Goal: Task Accomplishment & Management: Use online tool/utility

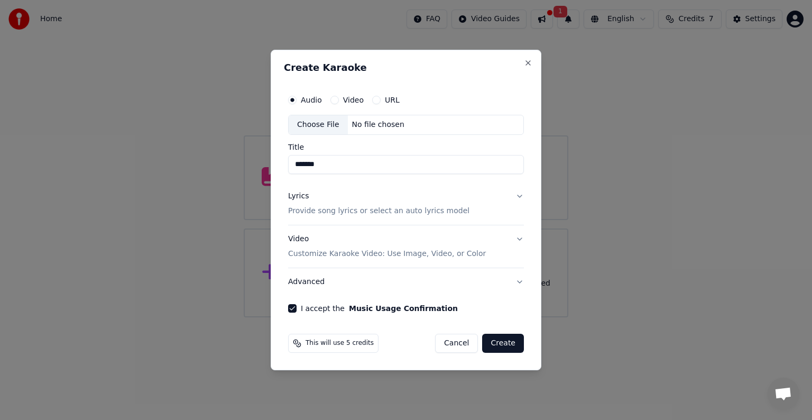
click at [369, 124] on div "No file chosen" at bounding box center [378, 124] width 61 height 11
type input "**********"
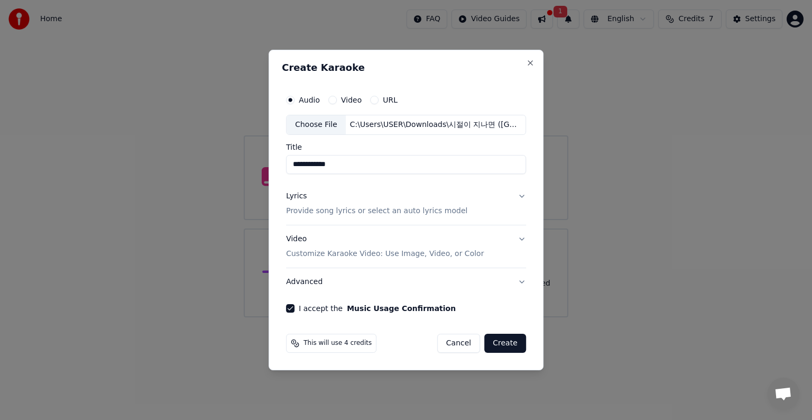
click at [506, 345] on button "Create" at bounding box center [505, 343] width 42 height 19
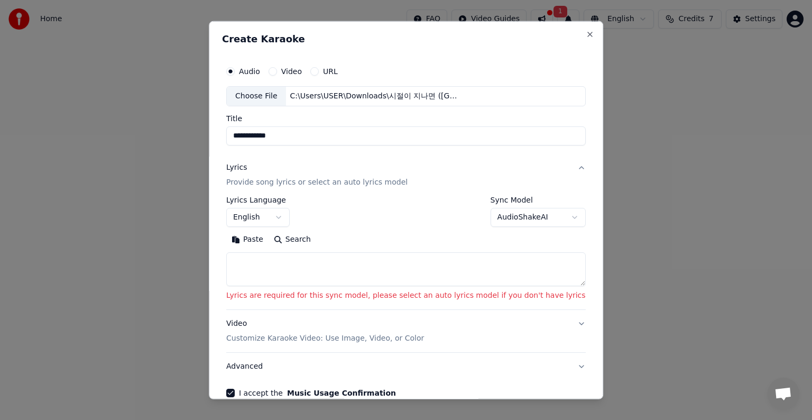
click at [292, 217] on body "**********" at bounding box center [406, 158] width 812 height 317
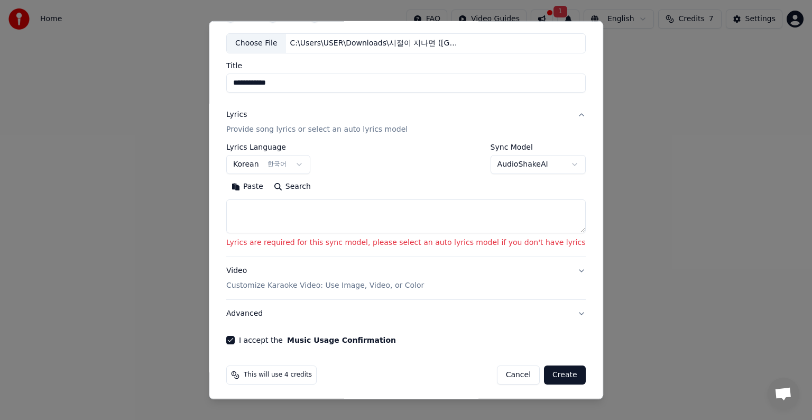
scroll to position [55, 0]
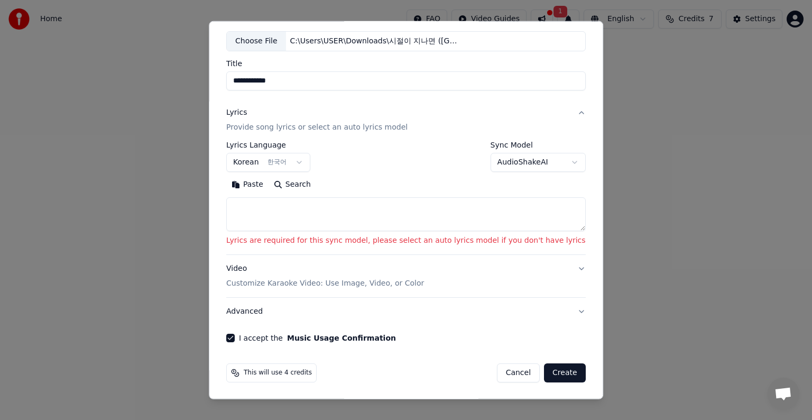
click at [544, 371] on button "Create" at bounding box center [565, 372] width 42 height 19
click at [443, 326] on div "**********" at bounding box center [406, 174] width 368 height 345
click at [546, 372] on button "Create" at bounding box center [565, 372] width 42 height 19
click at [290, 162] on button "English" at bounding box center [257, 162] width 63 height 19
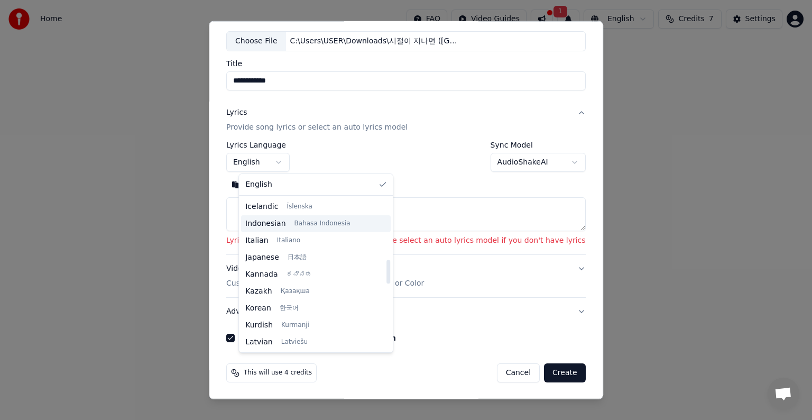
scroll to position [441, 0]
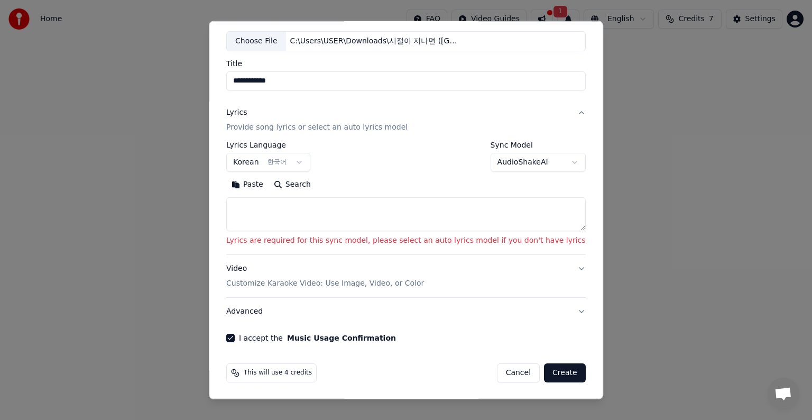
click at [551, 372] on button "Create" at bounding box center [565, 372] width 42 height 19
select select "**"
click at [548, 372] on button "Create" at bounding box center [565, 372] width 42 height 19
click at [418, 283] on p "Customize Karaoke Video: Use Image, Video, or Color" at bounding box center [325, 283] width 198 height 11
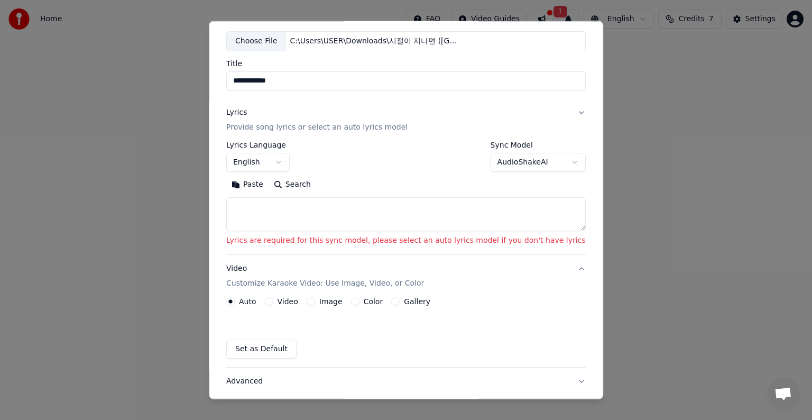
scroll to position [12, 0]
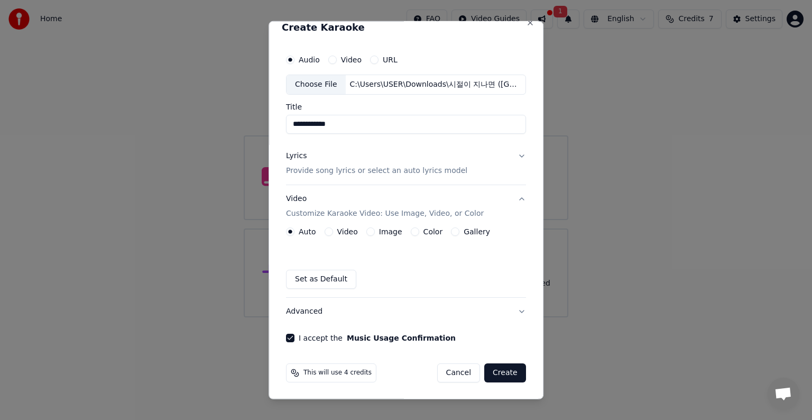
click at [516, 155] on button "Lyrics Provide song lyrics or select an auto lyrics model" at bounding box center [406, 163] width 240 height 42
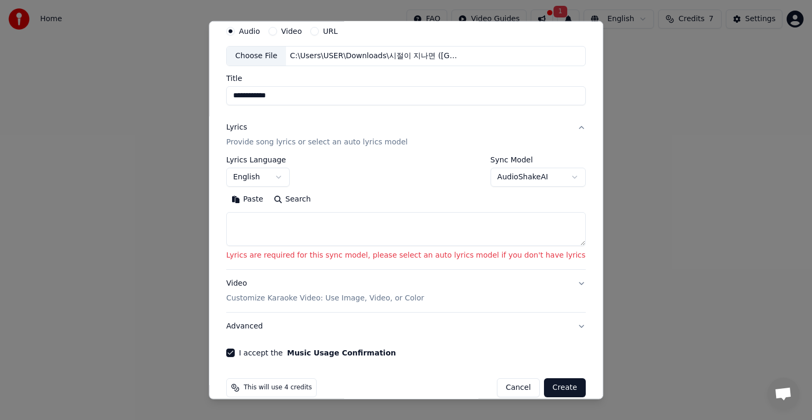
scroll to position [55, 0]
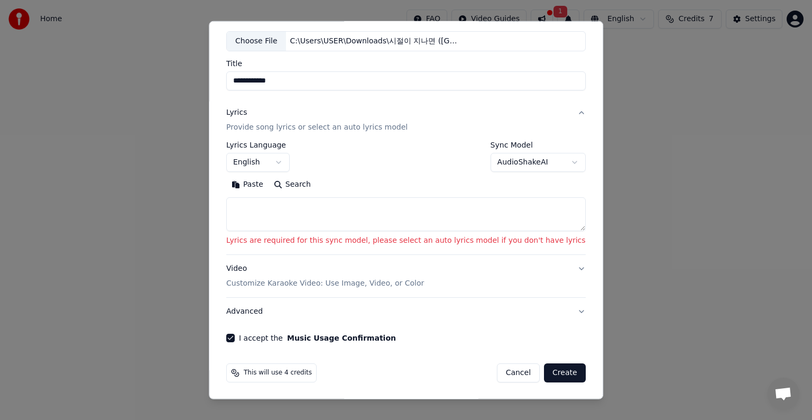
click at [545, 373] on button "Create" at bounding box center [565, 372] width 42 height 19
select select
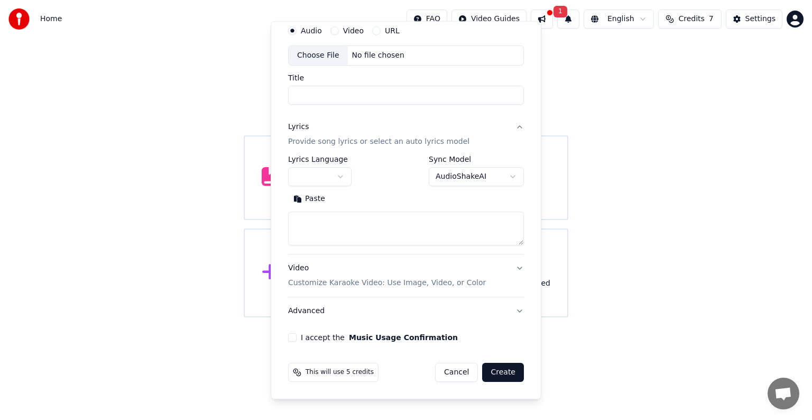
scroll to position [40, 0]
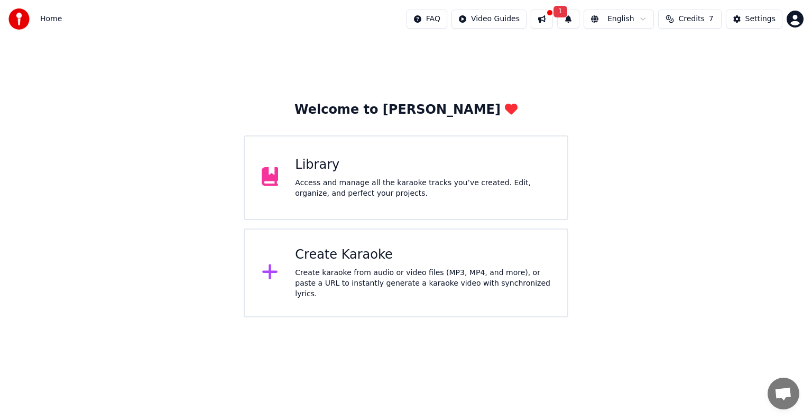
click at [355, 263] on div "Create Karaoke" at bounding box center [422, 254] width 255 height 17
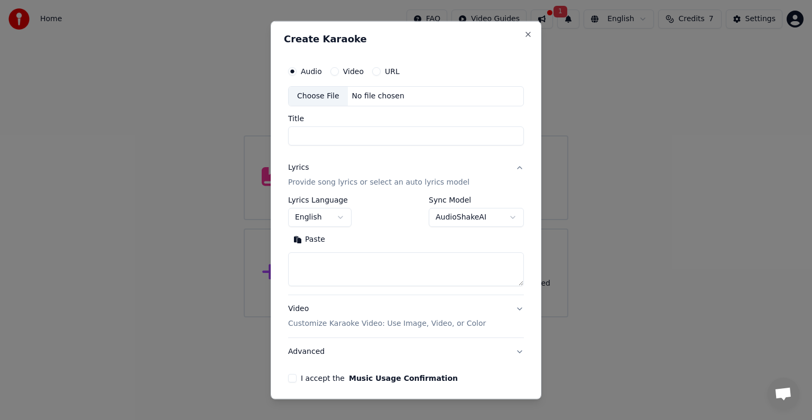
click at [372, 94] on div "No file chosen" at bounding box center [378, 96] width 61 height 11
type input "**********"
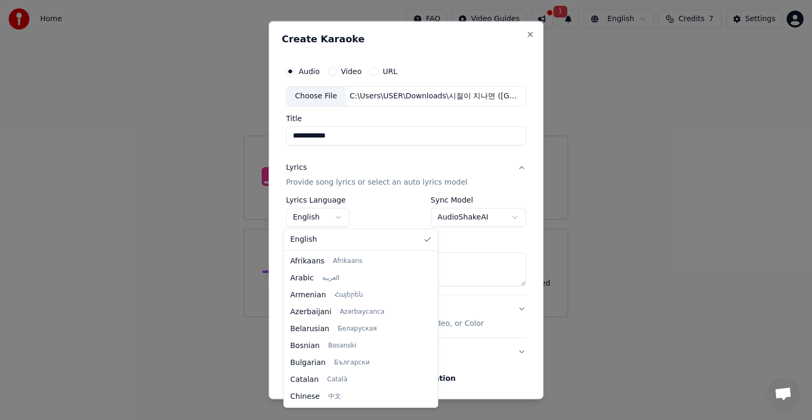
click at [339, 218] on body "**********" at bounding box center [406, 158] width 812 height 317
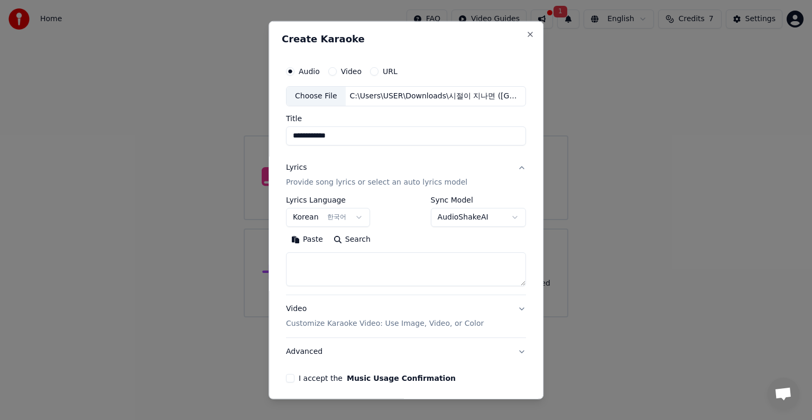
click at [401, 271] on textarea at bounding box center [406, 269] width 240 height 34
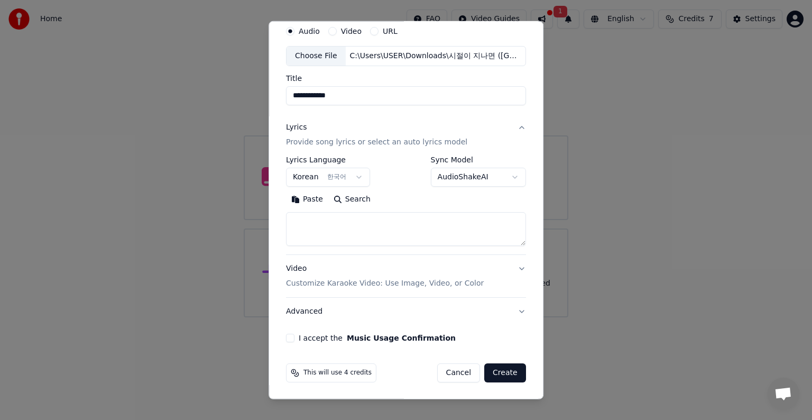
click at [287, 338] on button "I accept the Music Usage Confirmation" at bounding box center [290, 338] width 8 height 8
click at [501, 376] on button "Create" at bounding box center [505, 372] width 42 height 19
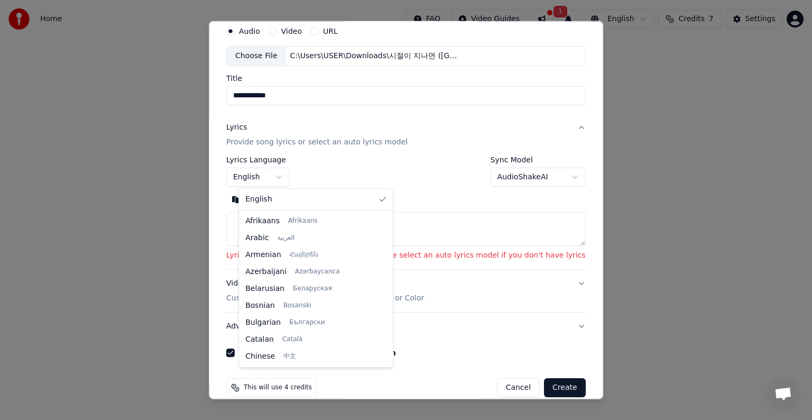
click at [293, 177] on body "**********" at bounding box center [406, 158] width 812 height 317
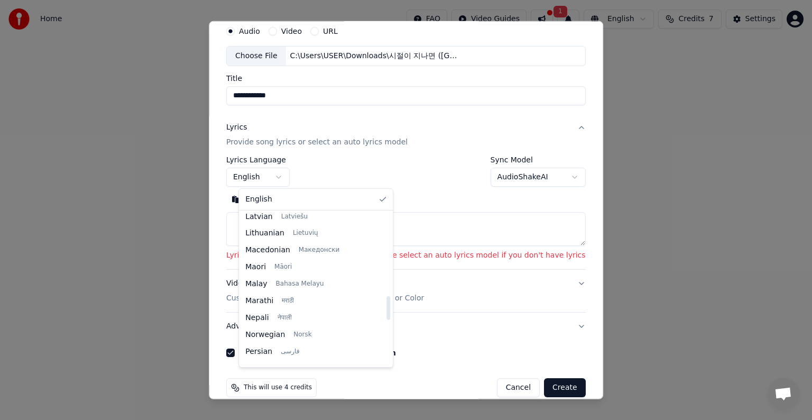
scroll to position [423, 0]
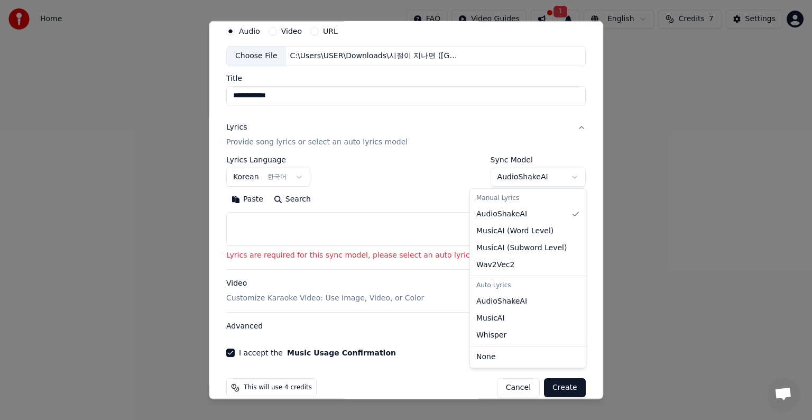
click at [555, 174] on body "**********" at bounding box center [406, 158] width 812 height 317
click at [464, 180] on body "**********" at bounding box center [406, 158] width 812 height 317
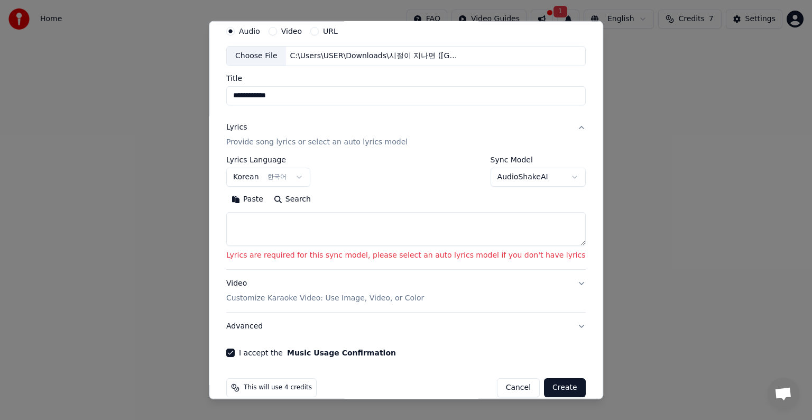
click at [544, 383] on button "Create" at bounding box center [565, 387] width 42 height 19
select select "**"
click at [544, 383] on button "Create" at bounding box center [565, 387] width 42 height 19
drag, startPoint x: 521, startPoint y: 36, endPoint x: 435, endPoint y: 56, distance: 88.5
click at [427, 65] on div "Audio Video URL Choose File C:\Users\USER\Downloads\시절이 지나면 (AR).mp3" at bounding box center [406, 43] width 360 height 45
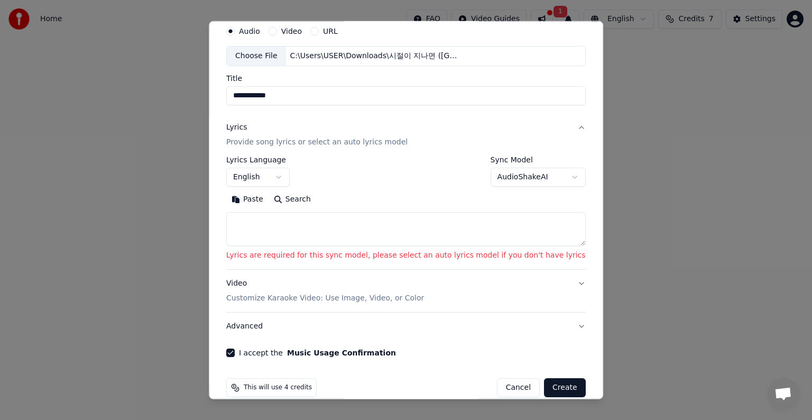
click at [506, 31] on div "Audio Video URL" at bounding box center [406, 31] width 360 height 21
drag, startPoint x: 514, startPoint y: 27, endPoint x: 449, endPoint y: 45, distance: 67.3
click at [449, 45] on div "Audio Video URL Choose File C:\Users\USER\Downloads\시절이 지나면 (AR).mp3" at bounding box center [406, 43] width 360 height 45
select select
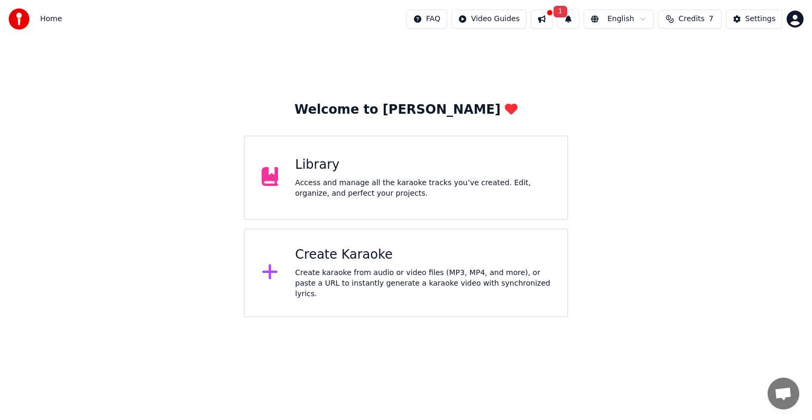
click at [567, 11] on span "1" at bounding box center [561, 12] width 14 height 12
click at [640, 52] on button "Update" at bounding box center [650, 52] width 45 height 19
click at [335, 260] on div "Create Karaoke" at bounding box center [422, 254] width 255 height 17
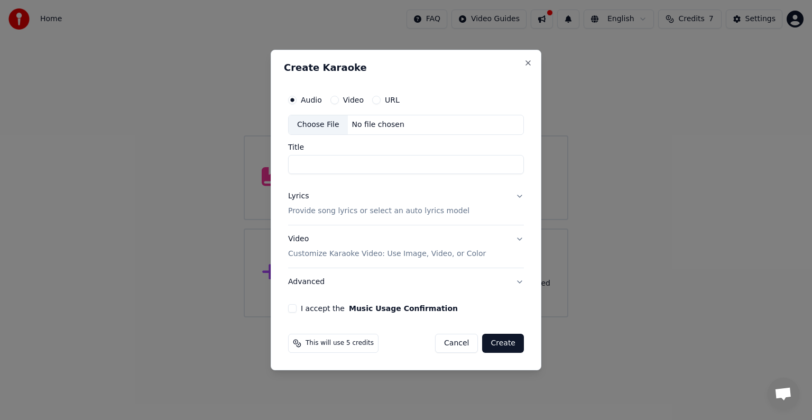
click at [362, 123] on div "No file chosen" at bounding box center [378, 124] width 61 height 11
type input "**********"
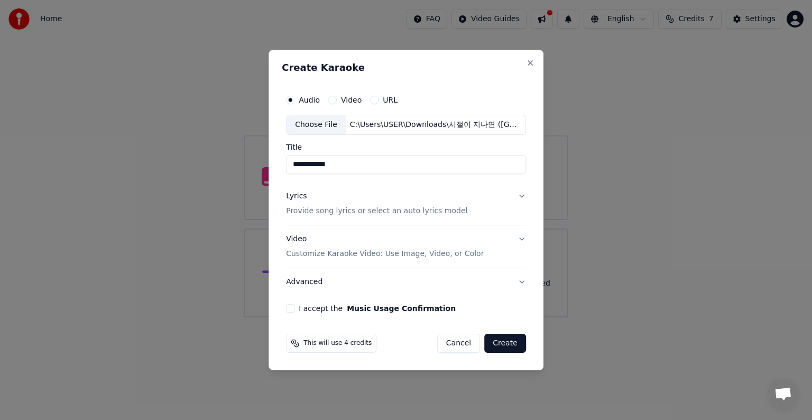
click at [291, 310] on button "I accept the Music Usage Confirmation" at bounding box center [290, 308] width 8 height 8
click at [508, 345] on button "Create" at bounding box center [505, 343] width 42 height 19
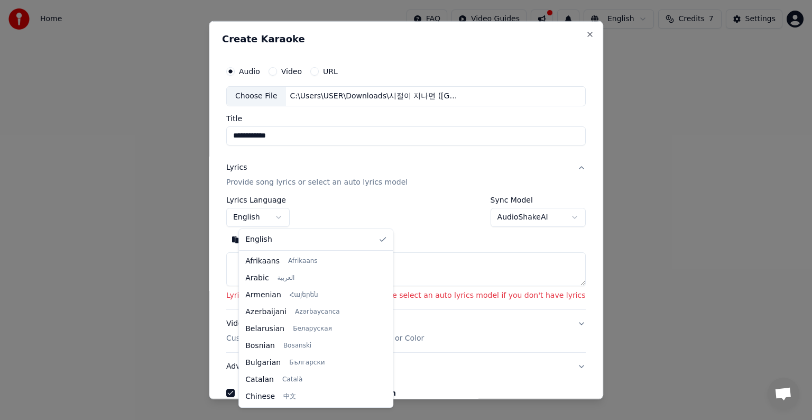
click at [290, 216] on body "**********" at bounding box center [406, 158] width 812 height 317
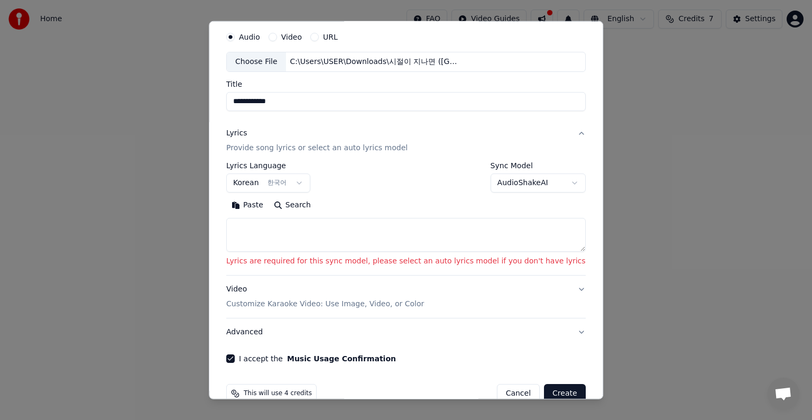
scroll to position [55, 0]
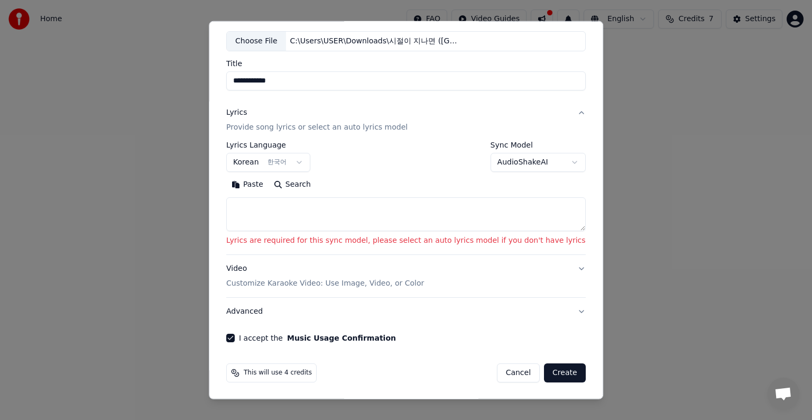
click at [544, 367] on button "Create" at bounding box center [565, 372] width 42 height 19
select select "**"
click at [544, 369] on button "Create" at bounding box center [565, 372] width 42 height 19
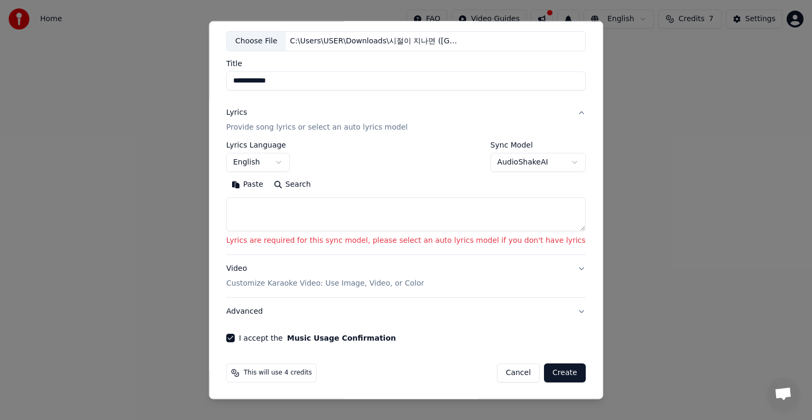
click at [544, 369] on button "Create" at bounding box center [565, 372] width 42 height 19
click at [546, 372] on button "Create" at bounding box center [565, 372] width 42 height 19
click at [509, 321] on button "Advanced" at bounding box center [406, 311] width 360 height 27
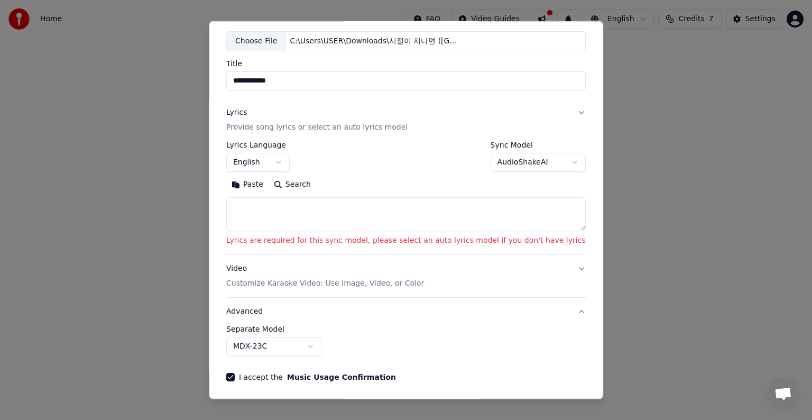
scroll to position [0, 0]
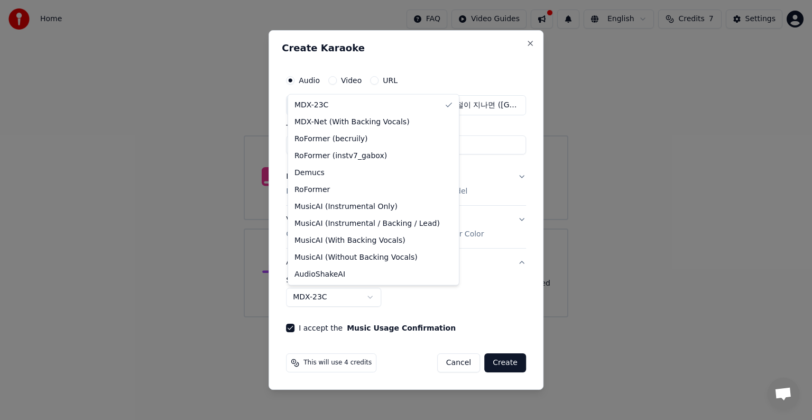
click at [372, 298] on body "**********" at bounding box center [406, 158] width 812 height 317
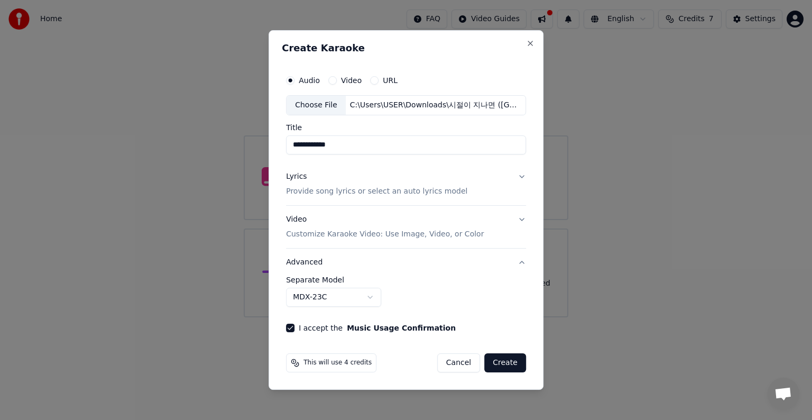
click at [505, 365] on button "Create" at bounding box center [505, 362] width 42 height 19
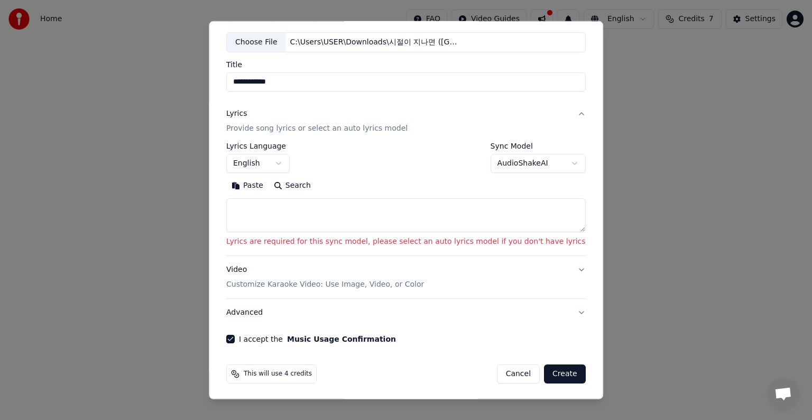
scroll to position [55, 0]
click at [552, 373] on button "Create" at bounding box center [565, 372] width 42 height 19
click at [501, 324] on button "Advanced" at bounding box center [406, 311] width 360 height 27
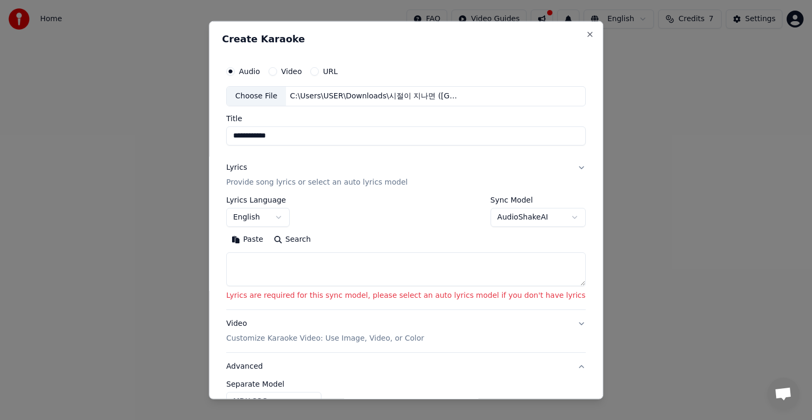
scroll to position [0, 0]
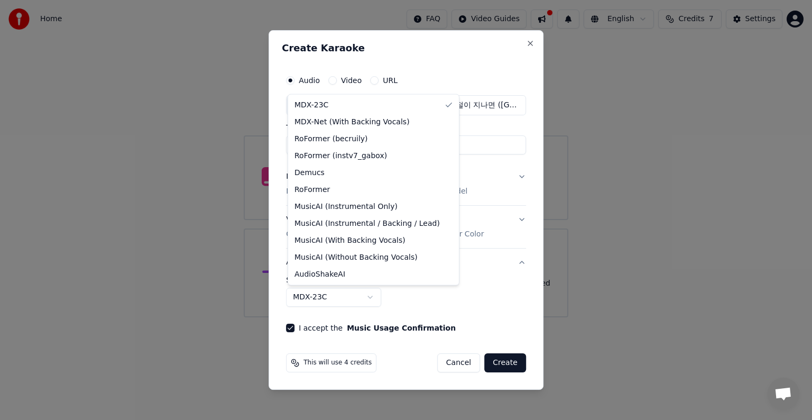
click at [371, 297] on body "**********" at bounding box center [406, 158] width 812 height 317
click at [372, 298] on body "**********" at bounding box center [406, 158] width 812 height 317
click at [372, 296] on body "**********" at bounding box center [406, 158] width 812 height 317
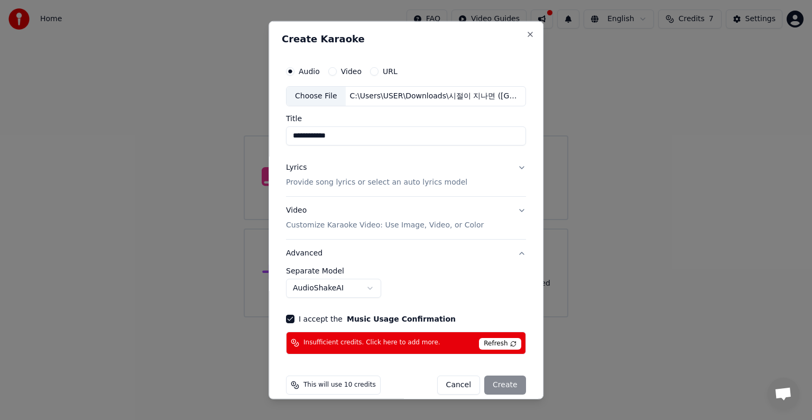
click at [444, 343] on div "Insufficient credits. Click here to add more. Refresh" at bounding box center [406, 343] width 240 height 23
click at [366, 289] on body "**********" at bounding box center [406, 158] width 812 height 317
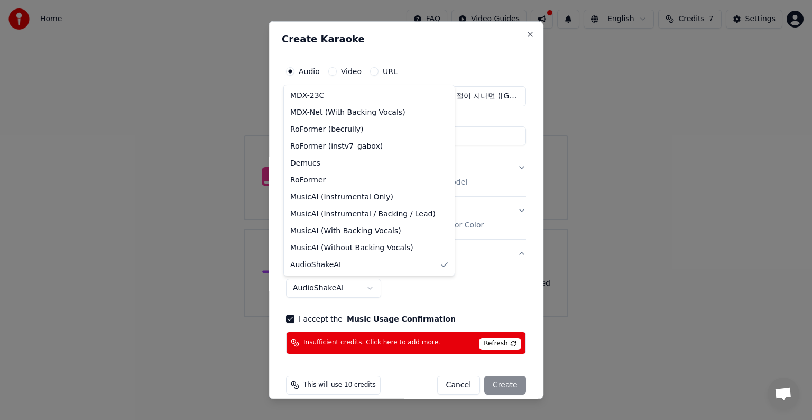
select select "******"
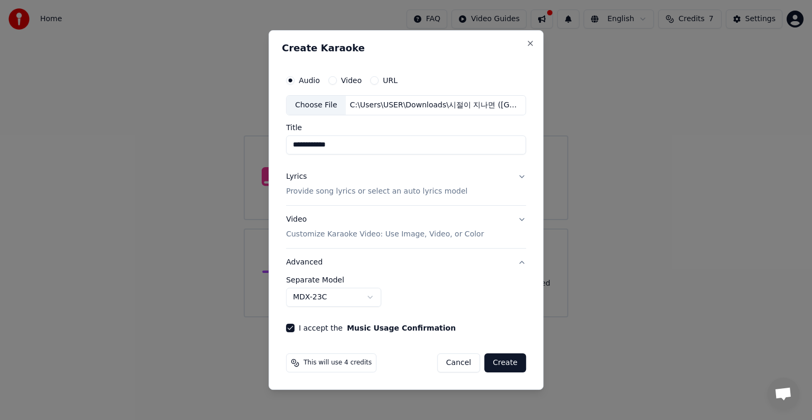
click at [503, 363] on button "Create" at bounding box center [505, 362] width 42 height 19
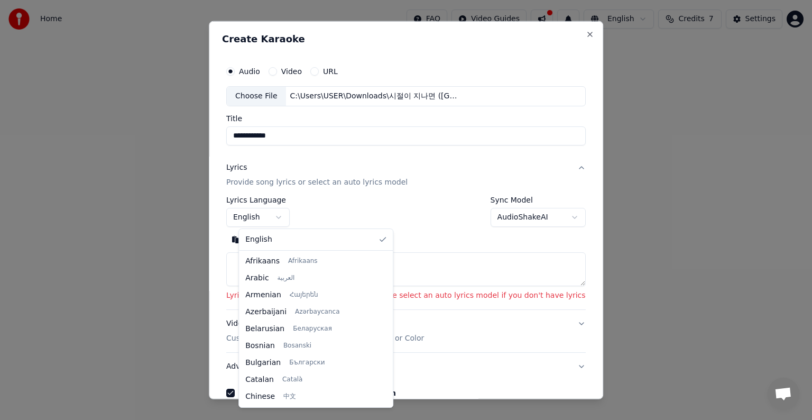
click at [294, 214] on body "**********" at bounding box center [406, 158] width 812 height 317
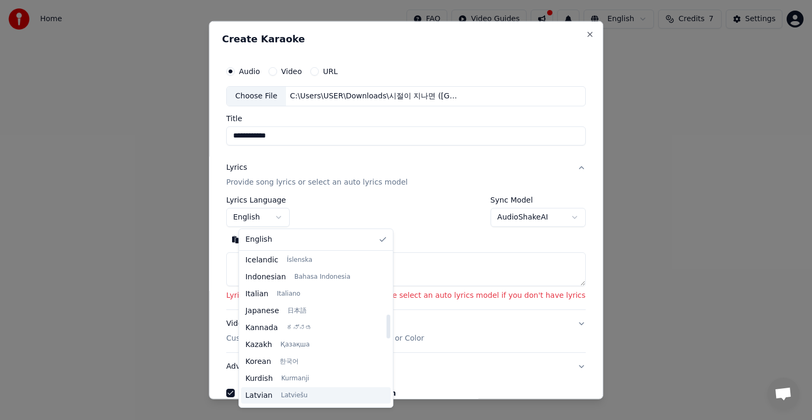
scroll to position [389, 0]
select select "**"
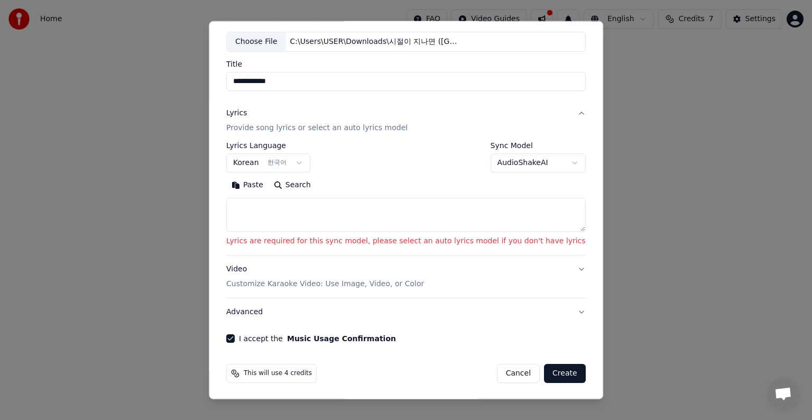
scroll to position [55, 0]
click at [235, 337] on button "I accept the Music Usage Confirmation" at bounding box center [230, 338] width 8 height 8
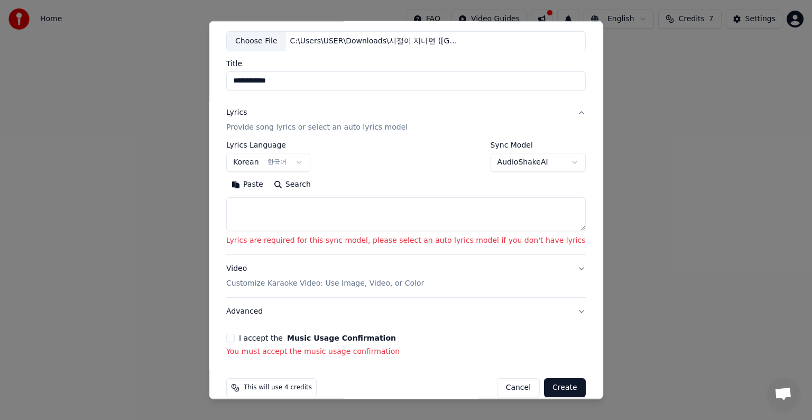
click at [235, 337] on button "I accept the Music Usage Confirmation" at bounding box center [230, 338] width 8 height 8
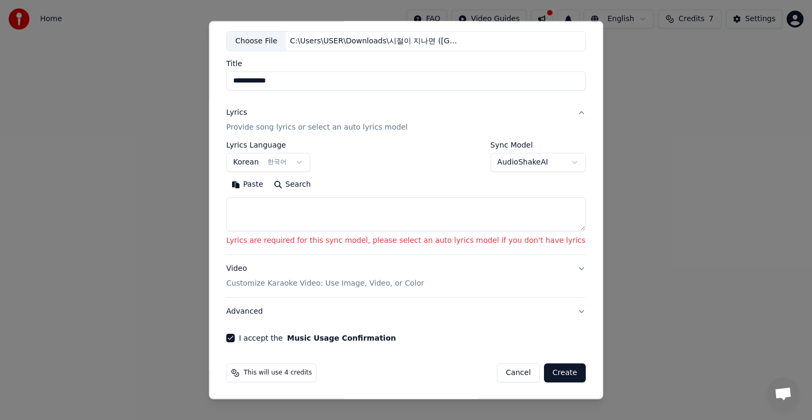
click at [259, 311] on button "Advanced" at bounding box center [406, 311] width 360 height 27
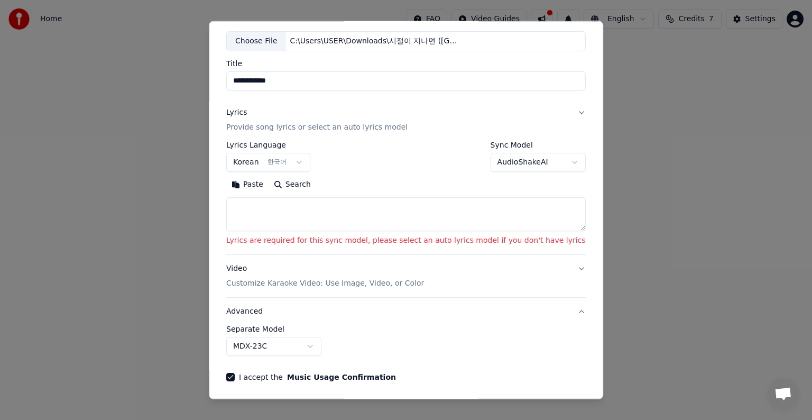
scroll to position [0, 0]
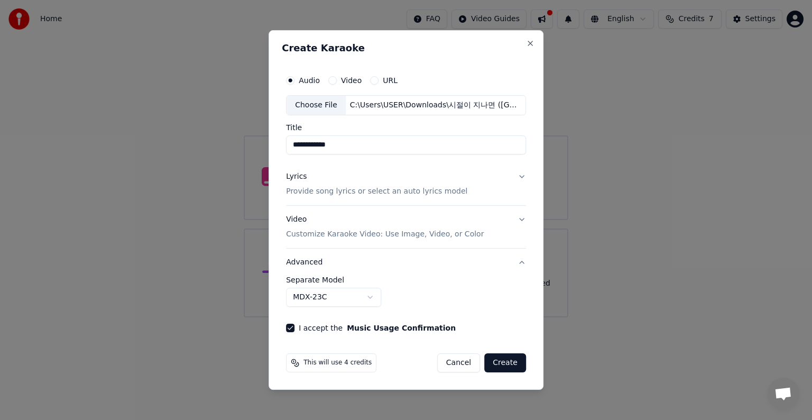
click at [512, 365] on button "Create" at bounding box center [505, 362] width 42 height 19
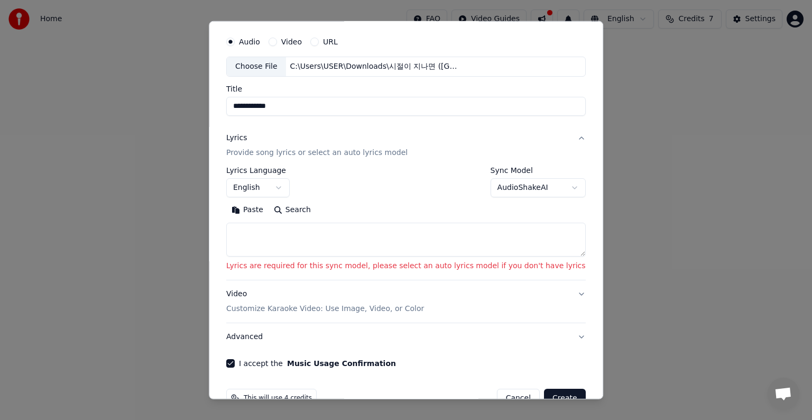
scroll to position [55, 0]
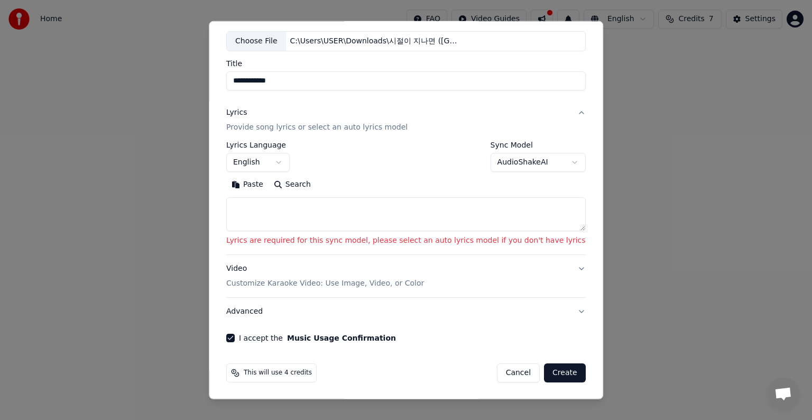
click at [544, 371] on button "Create" at bounding box center [565, 372] width 42 height 19
click at [544, 372] on button "Create" at bounding box center [565, 372] width 42 height 19
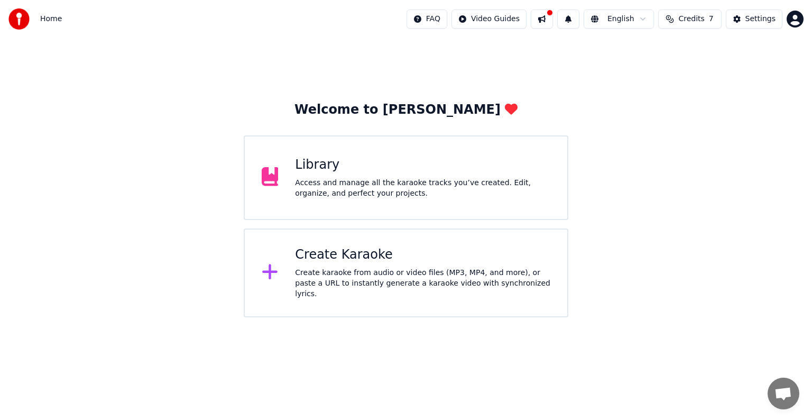
click at [338, 192] on div "Access and manage all the karaoke tracks you’ve created. Edit, organize, and pe…" at bounding box center [422, 188] width 255 height 21
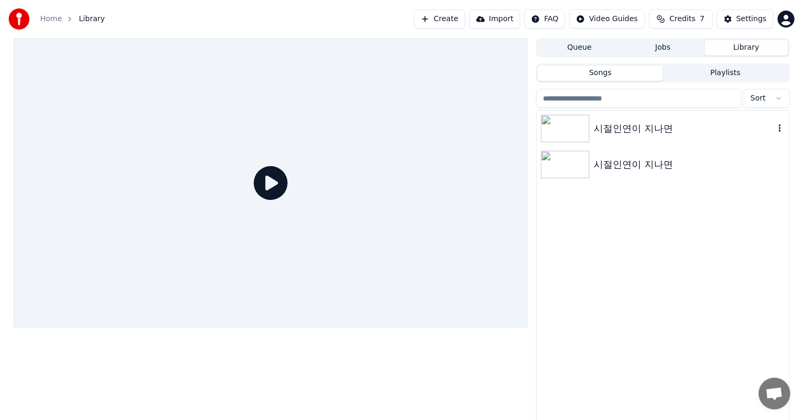
click at [575, 126] on img at bounding box center [565, 128] width 49 height 27
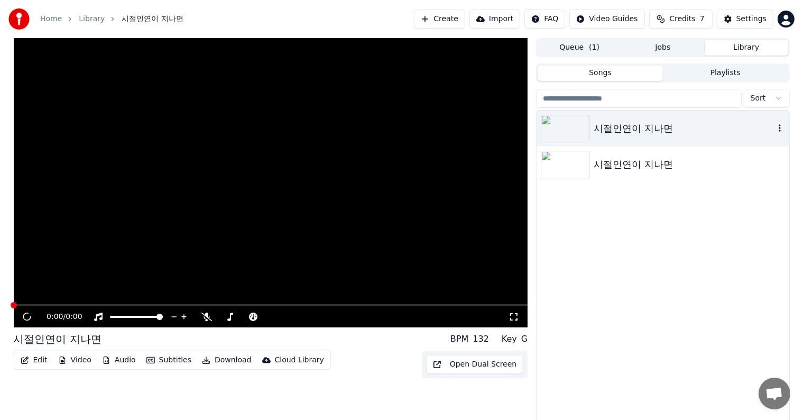
click at [575, 126] on img at bounding box center [565, 128] width 49 height 27
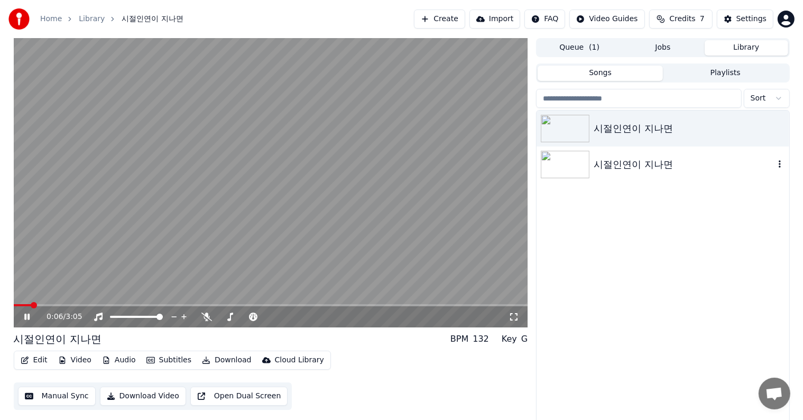
click at [572, 167] on img at bounding box center [565, 164] width 49 height 27
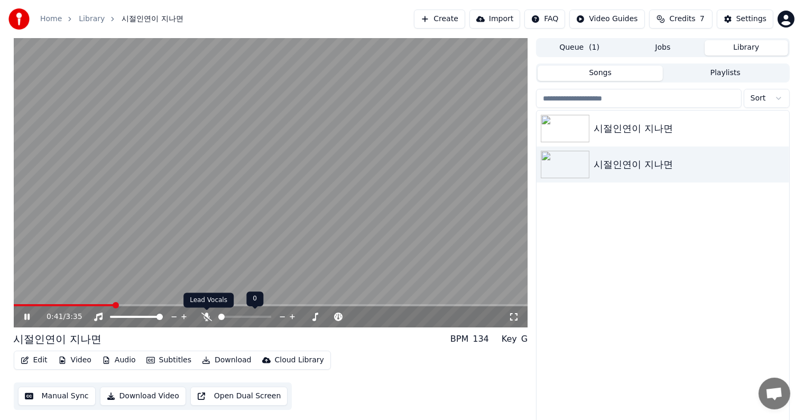
click at [205, 317] on icon at bounding box center [206, 316] width 11 height 8
click at [25, 317] on icon at bounding box center [26, 317] width 5 height 6
click at [652, 323] on div "시절인연이 지나면 시절인연이 지나면" at bounding box center [663, 268] width 252 height 314
click at [755, 20] on div "Settings" at bounding box center [752, 19] width 30 height 11
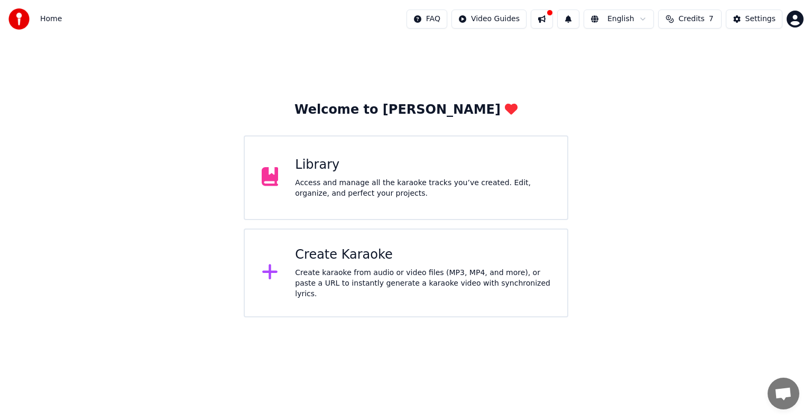
click at [321, 263] on div "Create Karaoke" at bounding box center [422, 254] width 255 height 17
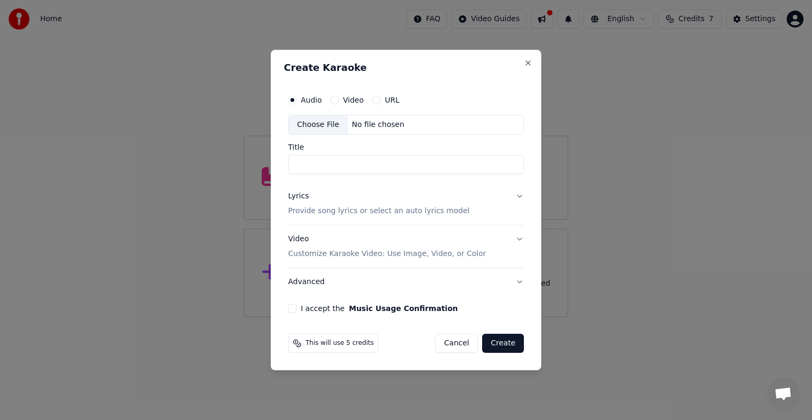
click at [363, 118] on div "Choose File No file chosen" at bounding box center [406, 125] width 236 height 20
click at [378, 123] on div "No file chosen" at bounding box center [378, 124] width 61 height 11
type input "**********"
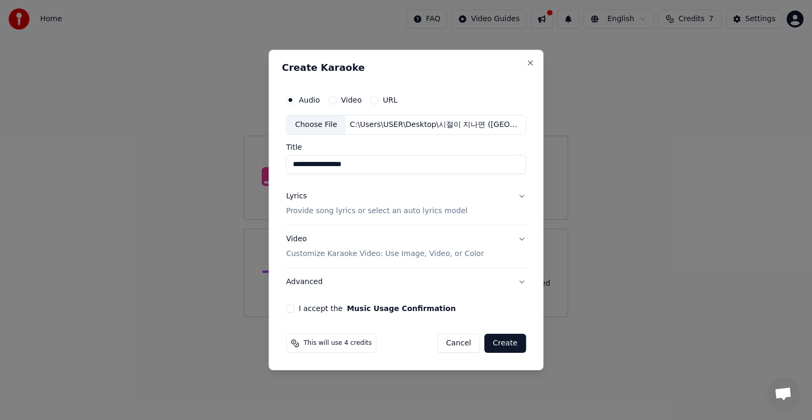
click at [293, 307] on button "I accept the Music Usage Confirmation" at bounding box center [290, 308] width 8 height 8
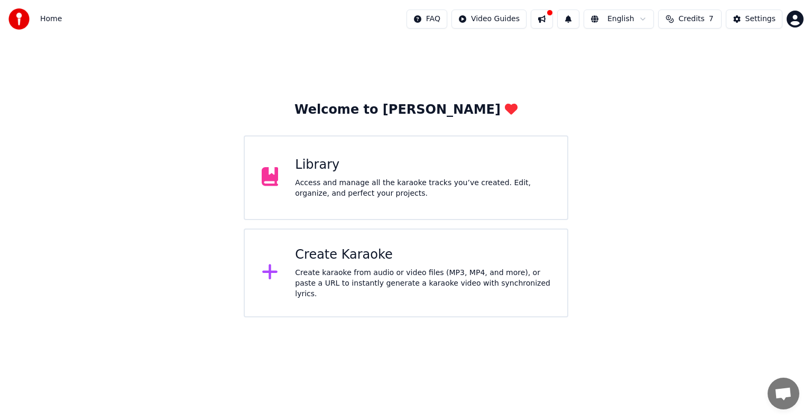
click at [647, 19] on html "Home FAQ Video Guides English Credits 7 Settings Welcome to Youka Library Acces…" at bounding box center [406, 158] width 812 height 317
click at [429, 283] on div "Create karaoke from audio or video files (MP3, MP4, and more), or paste a URL t…" at bounding box center [422, 284] width 255 height 32
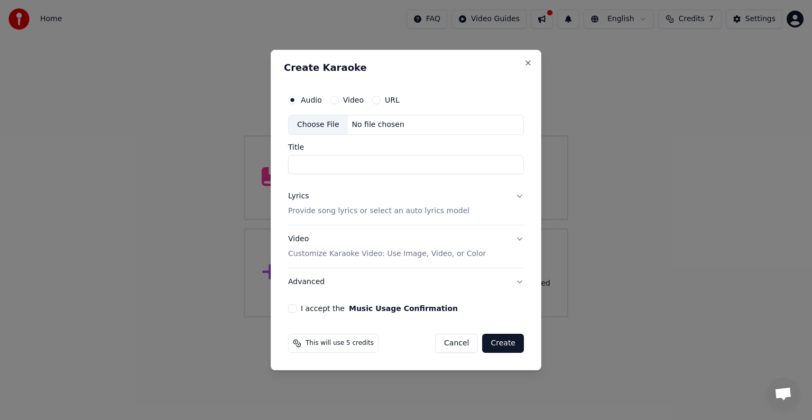
click at [358, 126] on div "No file chosen" at bounding box center [378, 124] width 61 height 11
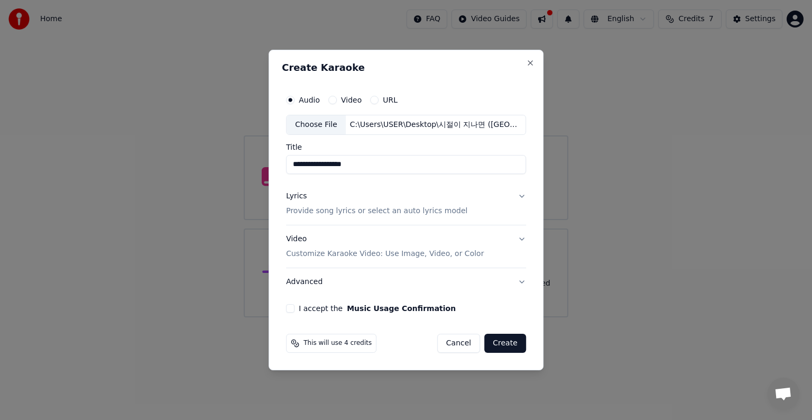
type input "**********"
click at [292, 306] on button "I accept the Music Usage Confirmation" at bounding box center [290, 308] width 8 height 8
click at [499, 343] on button "Create" at bounding box center [505, 343] width 42 height 19
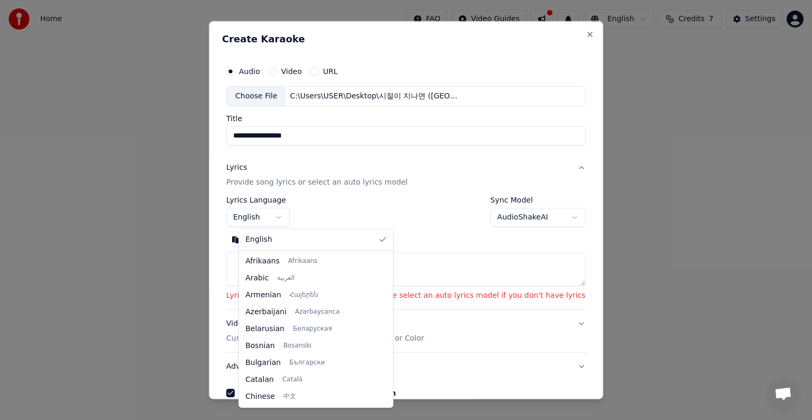
click at [291, 212] on body "**********" at bounding box center [406, 158] width 812 height 317
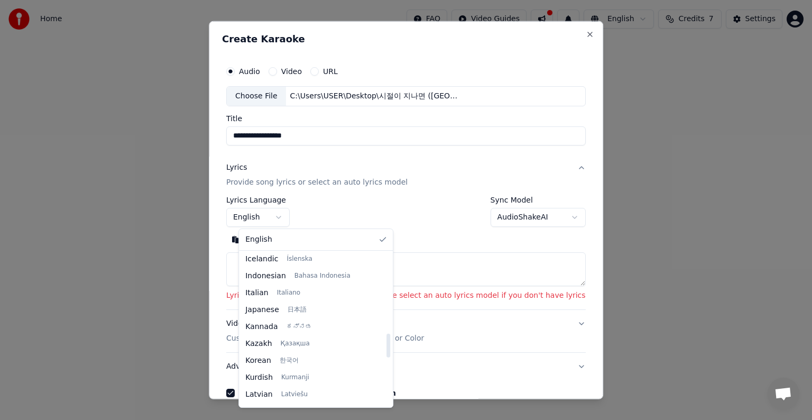
scroll to position [389, 0]
select select "**"
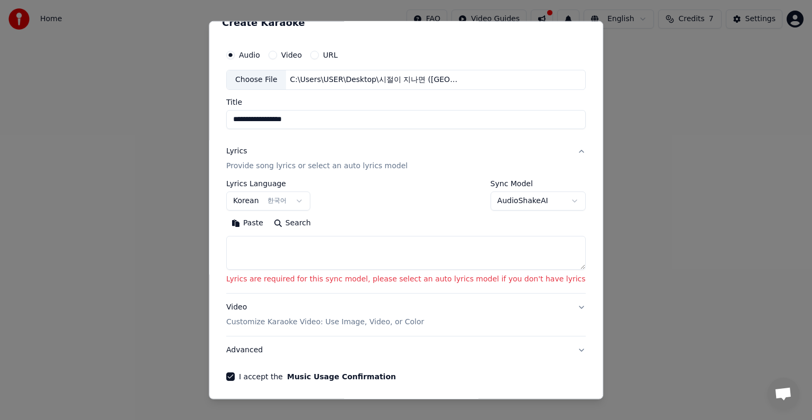
scroll to position [2, 0]
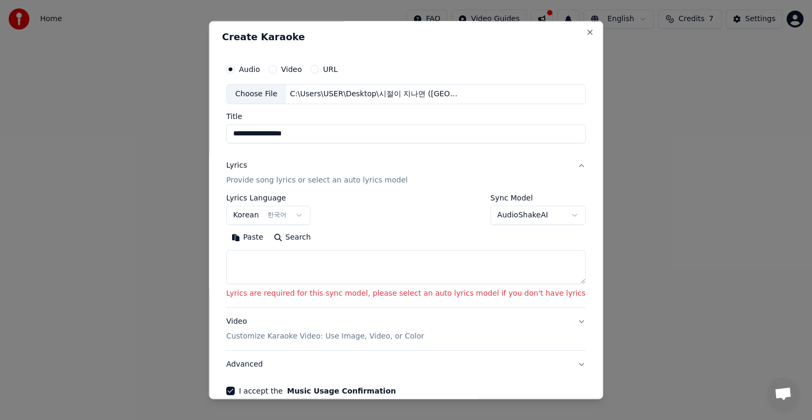
click at [277, 70] on button "Video" at bounding box center [273, 69] width 8 height 8
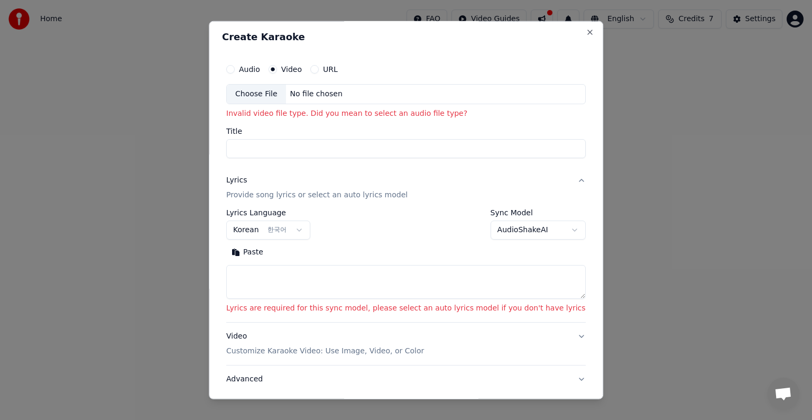
click at [329, 95] on div "No file chosen" at bounding box center [316, 94] width 61 height 11
click at [260, 66] on label "Audio" at bounding box center [249, 69] width 21 height 7
click at [235, 65] on button "Audio" at bounding box center [230, 69] width 8 height 8
click at [315, 92] on div "No file chosen" at bounding box center [316, 94] width 61 height 11
type input "**********"
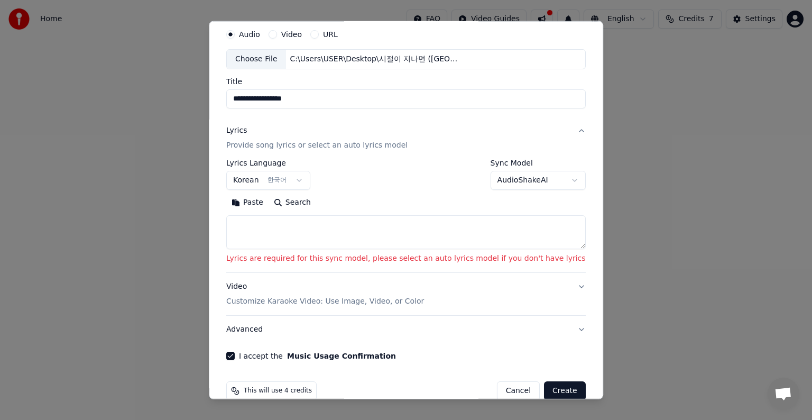
scroll to position [55, 0]
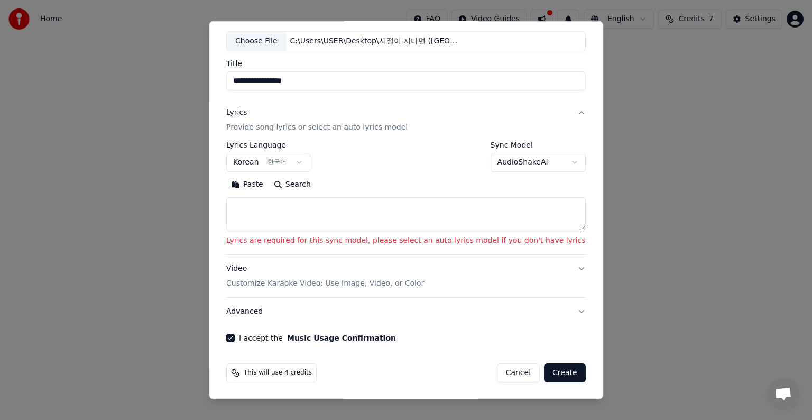
click at [544, 372] on button "Create" at bounding box center [565, 372] width 42 height 19
select select "**"
click at [544, 372] on button "Create" at bounding box center [565, 372] width 42 height 19
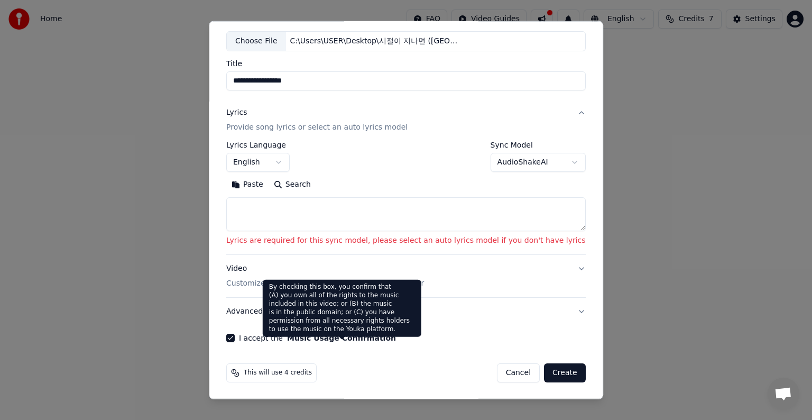
click at [317, 338] on button "Music Usage Confirmation" at bounding box center [341, 337] width 109 height 7
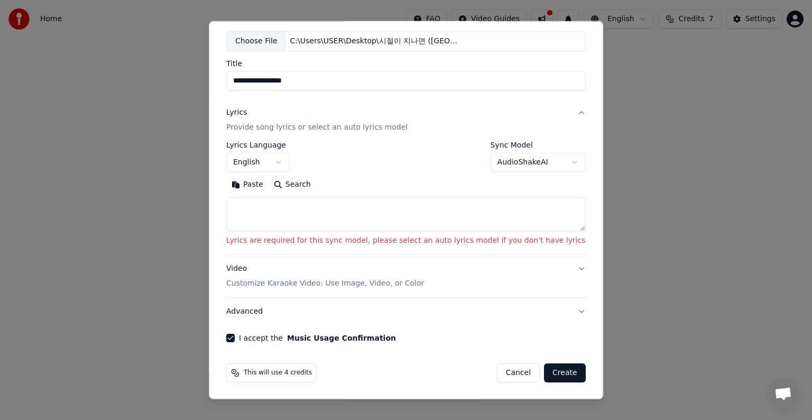
click at [235, 335] on button "I accept the Music Usage Confirmation" at bounding box center [230, 338] width 8 height 8
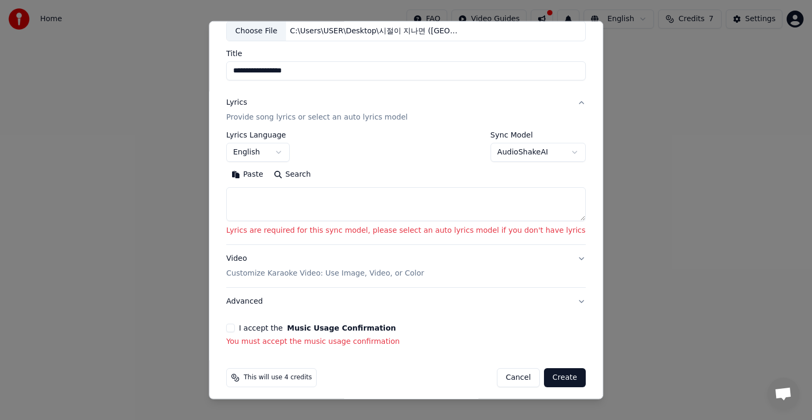
scroll to position [70, 0]
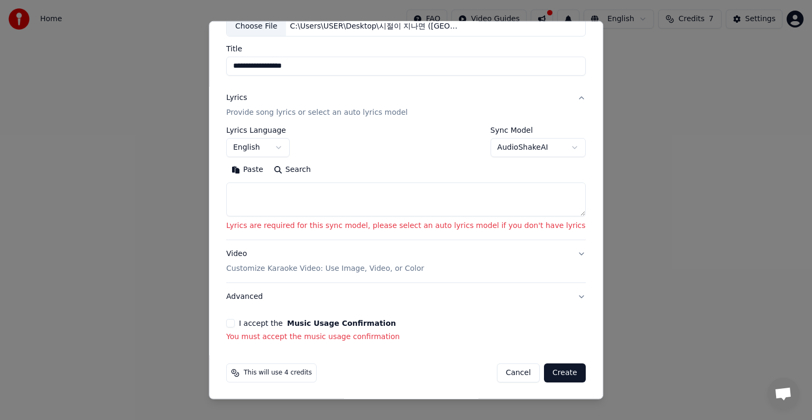
click at [544, 375] on button "Create" at bounding box center [565, 372] width 42 height 19
click at [544, 372] on button "Create" at bounding box center [565, 372] width 42 height 19
click at [235, 319] on button "I accept the Music Usage Confirmation" at bounding box center [230, 323] width 8 height 8
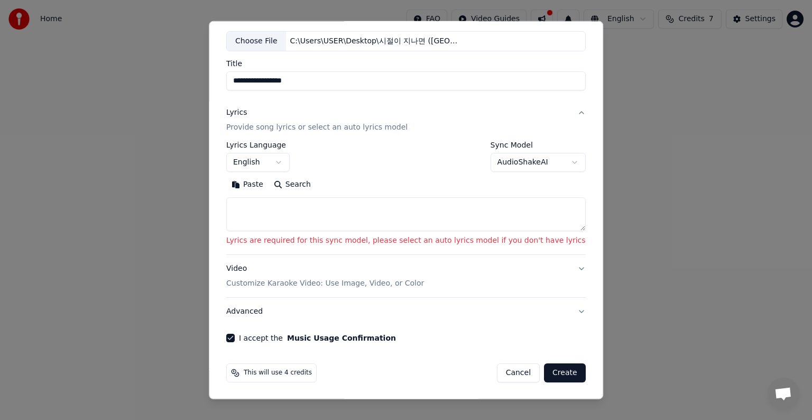
click at [254, 313] on button "Advanced" at bounding box center [406, 311] width 360 height 27
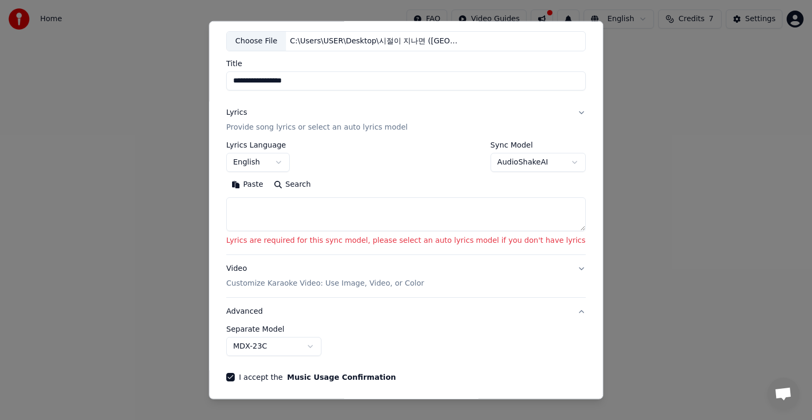
scroll to position [0, 0]
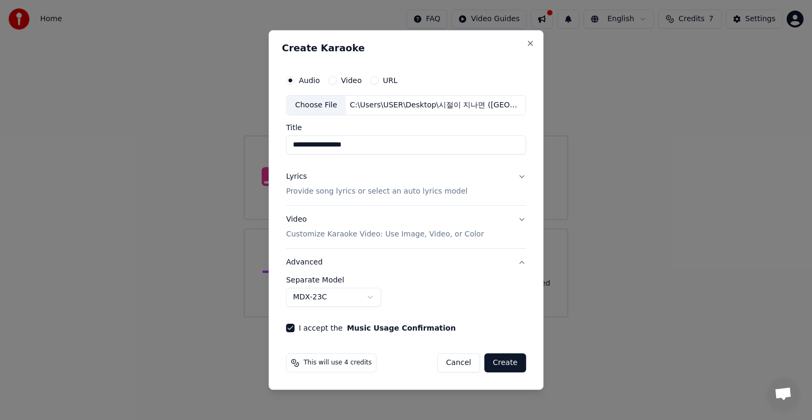
click at [518, 178] on button "Lyrics Provide song lyrics or select an auto lyrics model" at bounding box center [406, 184] width 240 height 42
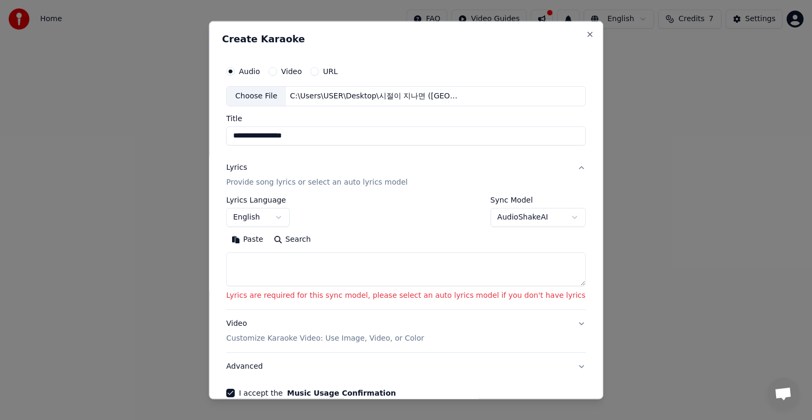
click at [290, 219] on body "**********" at bounding box center [406, 158] width 812 height 317
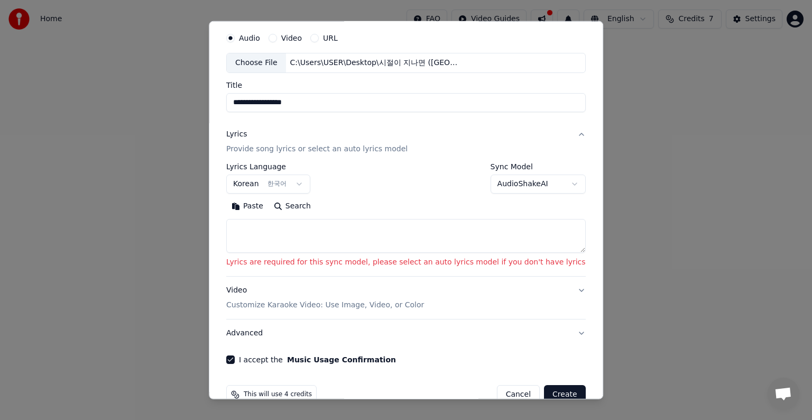
scroll to position [55, 0]
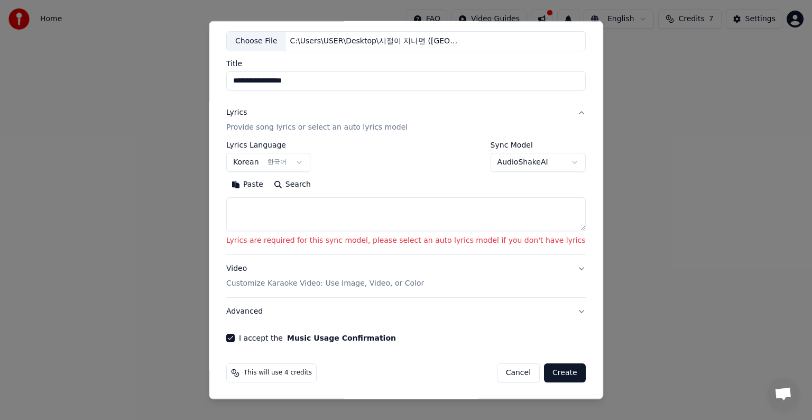
click at [544, 366] on button "Create" at bounding box center [565, 372] width 42 height 19
select select "**"
click at [544, 371] on button "Create" at bounding box center [565, 372] width 42 height 19
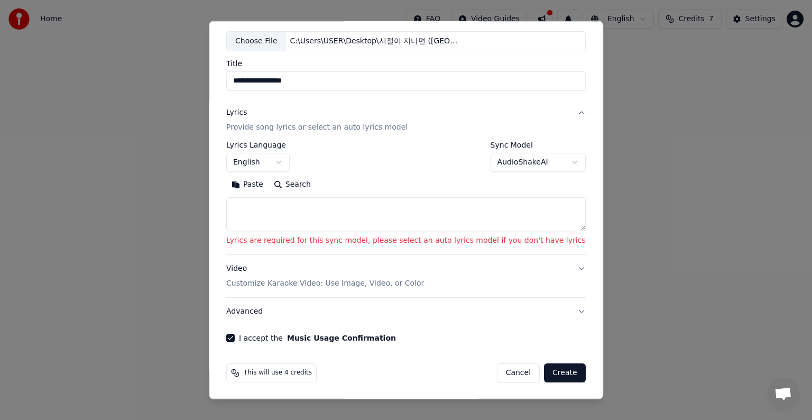
click at [544, 371] on button "Create" at bounding box center [565, 372] width 42 height 19
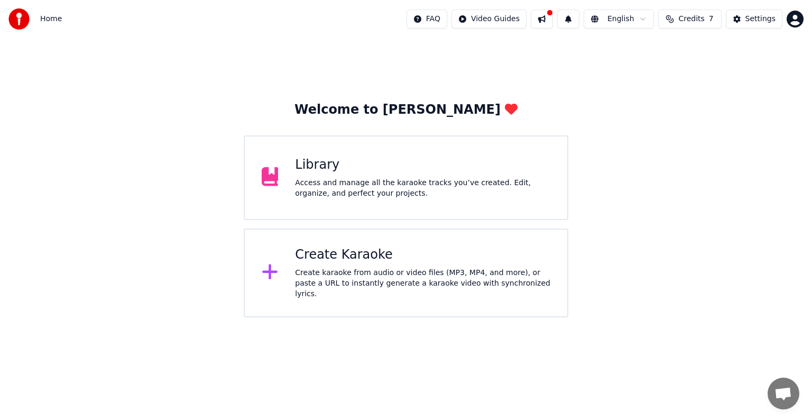
click at [690, 20] on span "Credits" at bounding box center [691, 19] width 26 height 11
click at [679, 75] on td "7" at bounding box center [673, 70] width 48 height 19
click at [675, 70] on td "7" at bounding box center [673, 70] width 48 height 19
click at [695, 100] on button "Refresh" at bounding box center [693, 98] width 54 height 19
click at [337, 263] on div "Create Karaoke" at bounding box center [422, 254] width 255 height 17
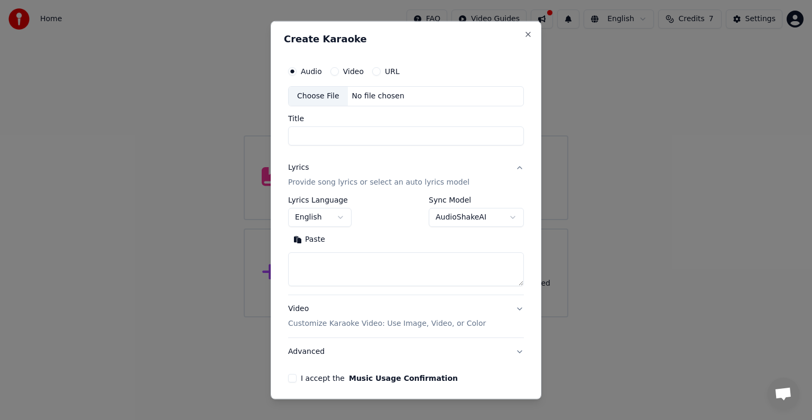
click at [357, 96] on div "No file chosen" at bounding box center [378, 96] width 61 height 11
type input "**********"
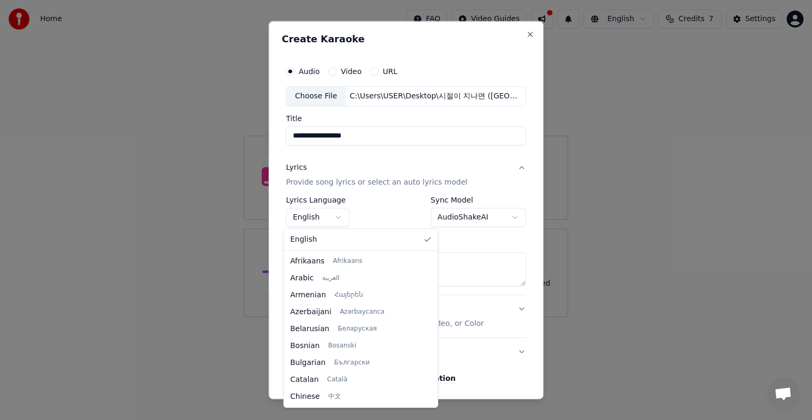
click at [338, 215] on body "**********" at bounding box center [406, 158] width 812 height 317
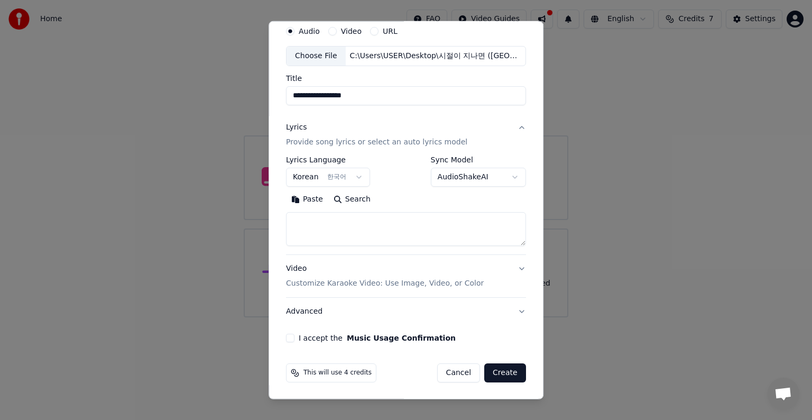
click at [286, 334] on button "I accept the Music Usage Confirmation" at bounding box center [290, 338] width 8 height 8
click at [497, 369] on button "Create" at bounding box center [505, 372] width 42 height 19
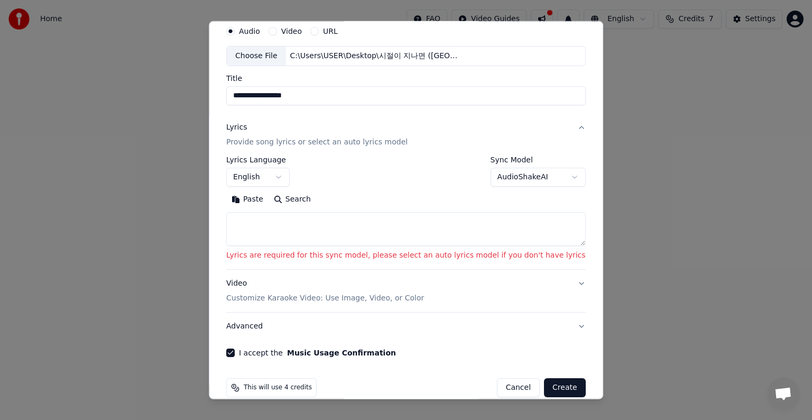
click at [544, 383] on button "Create" at bounding box center [565, 387] width 42 height 19
click at [544, 389] on button "Create" at bounding box center [565, 387] width 42 height 19
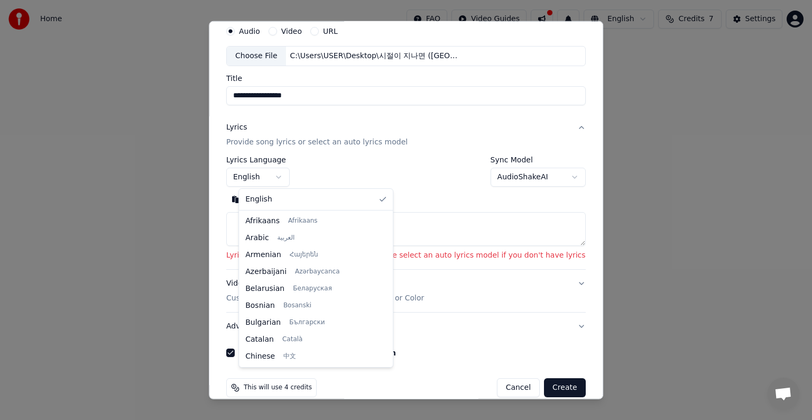
click at [290, 174] on body "**********" at bounding box center [406, 158] width 812 height 317
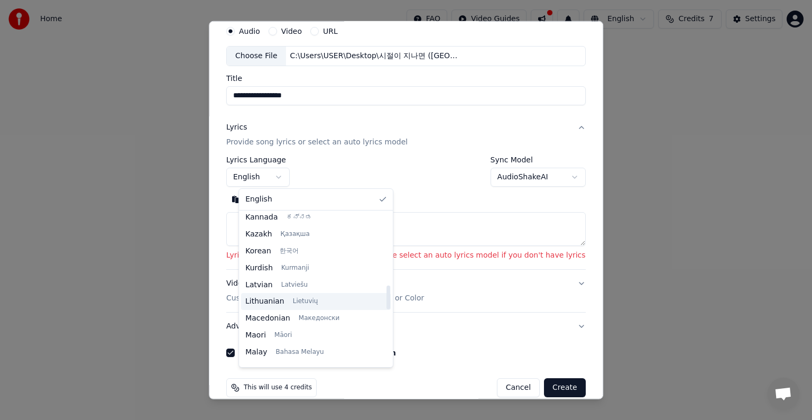
scroll to position [476, 0]
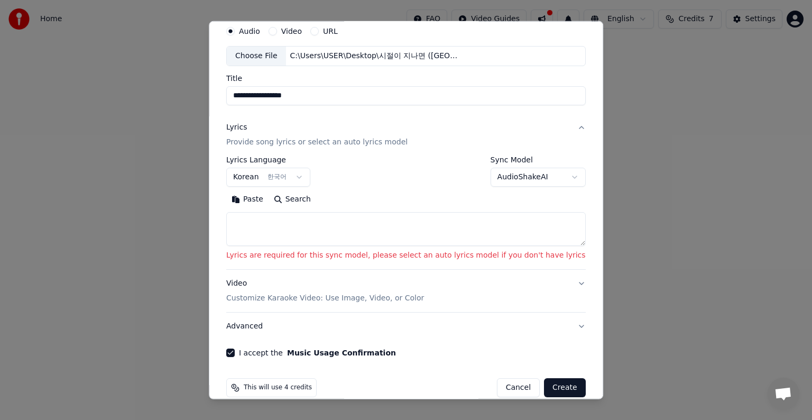
click at [544, 388] on button "Create" at bounding box center [565, 387] width 42 height 19
select select "**"
click at [257, 231] on textarea at bounding box center [406, 229] width 360 height 34
click at [250, 201] on button "Paste" at bounding box center [247, 199] width 42 height 17
click at [245, 199] on button "Paste" at bounding box center [247, 199] width 42 height 17
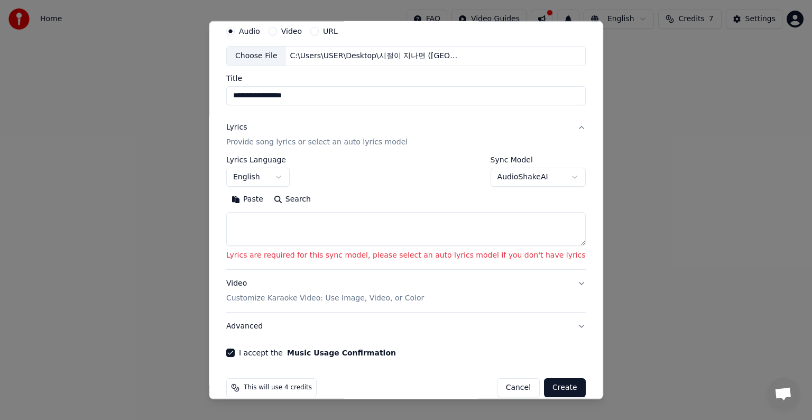
click at [248, 198] on button "Paste" at bounding box center [247, 199] width 42 height 17
click at [256, 200] on button "Paste" at bounding box center [247, 199] width 42 height 17
click at [544, 385] on button "Create" at bounding box center [565, 387] width 42 height 19
click at [296, 303] on button "Video Customize Karaoke Video: Use Image, Video, or Color" at bounding box center [406, 291] width 360 height 42
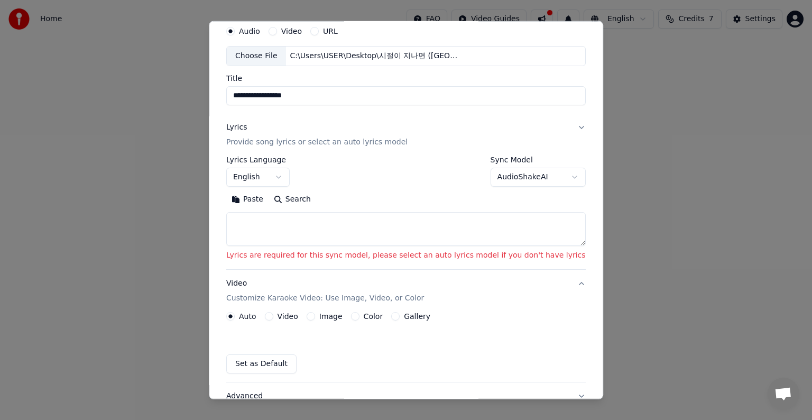
scroll to position [12, 0]
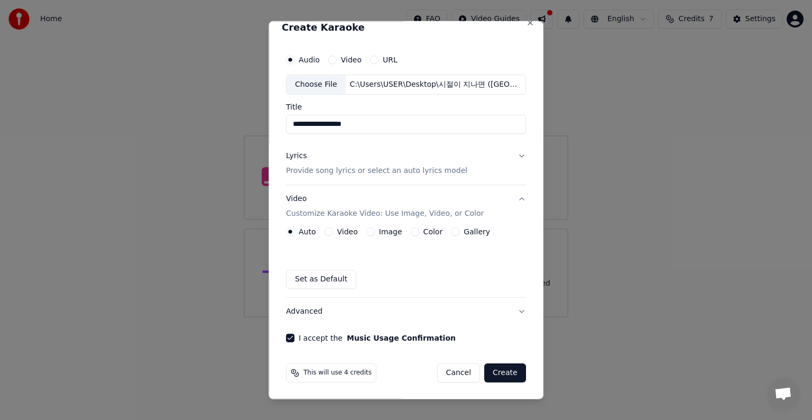
click at [496, 372] on button "Create" at bounding box center [505, 372] width 42 height 19
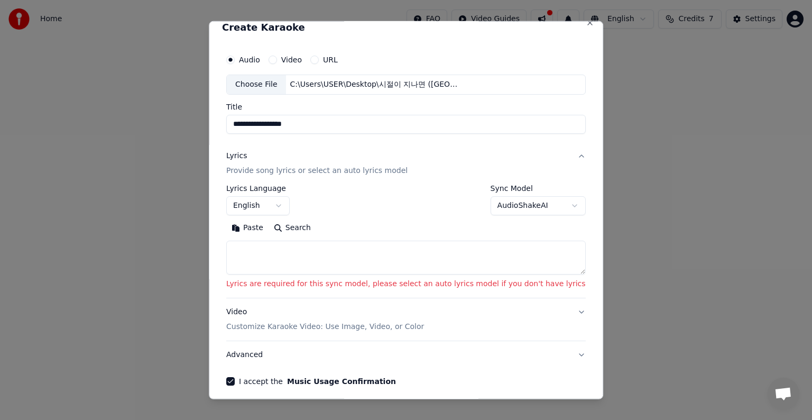
click at [289, 226] on button "Search" at bounding box center [293, 227] width 48 height 17
click at [255, 231] on button "Paste" at bounding box center [247, 227] width 42 height 17
click at [253, 226] on button "Paste" at bounding box center [247, 227] width 42 height 17
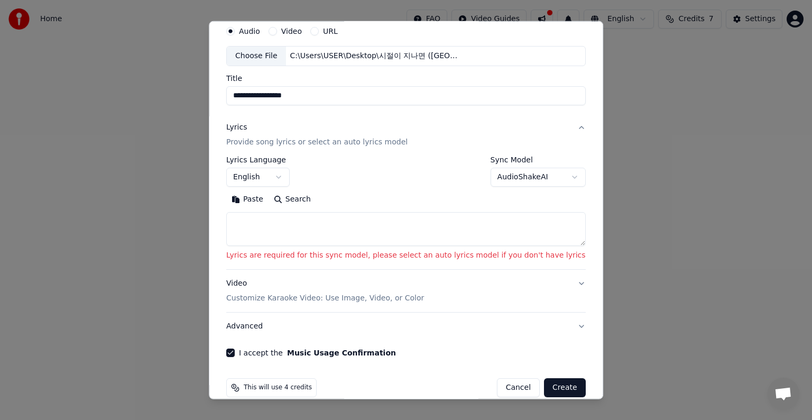
scroll to position [55, 0]
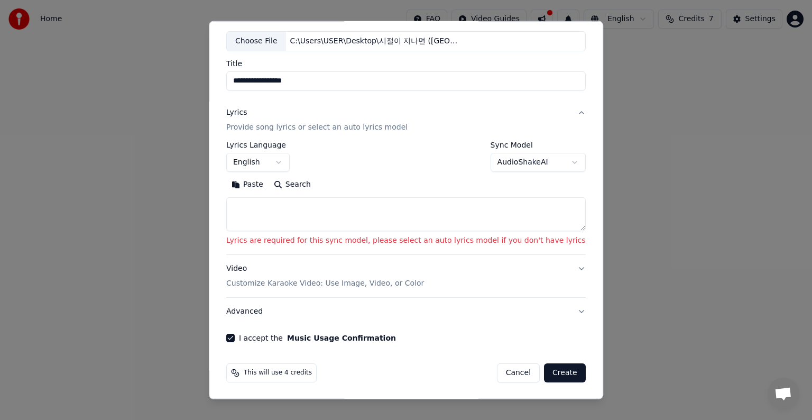
click at [319, 284] on p "Customize Karaoke Video: Use Image, Video, or Color" at bounding box center [325, 283] width 198 height 11
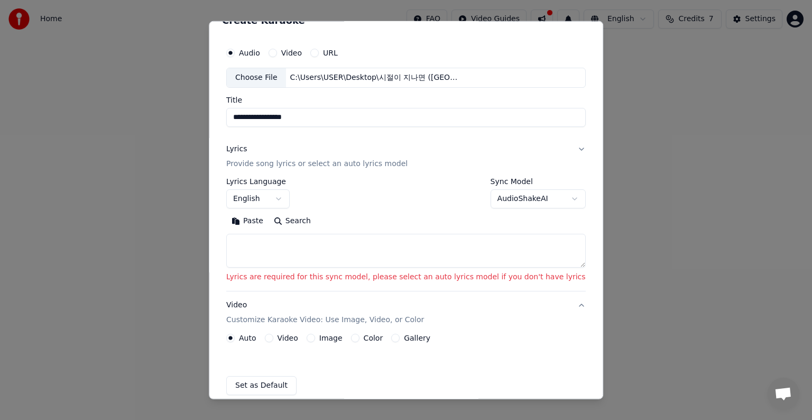
scroll to position [12, 0]
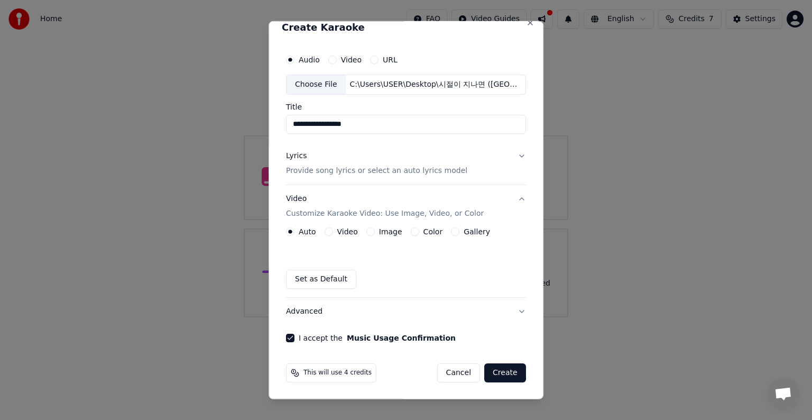
click at [306, 276] on button "Set as Default" at bounding box center [321, 279] width 70 height 19
click at [310, 285] on button "Set as Default" at bounding box center [321, 279] width 70 height 19
drag, startPoint x: 456, startPoint y: 323, endPoint x: 413, endPoint y: 341, distance: 46.2
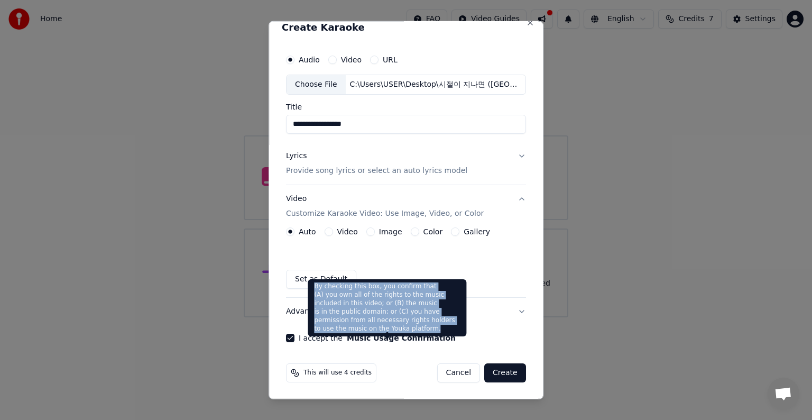
drag, startPoint x: 457, startPoint y: 319, endPoint x: 309, endPoint y: 288, distance: 151.3
click at [309, 288] on div "By checking this box, you confirm that (A) you own all of the rights to the mus…" at bounding box center [387, 307] width 159 height 57
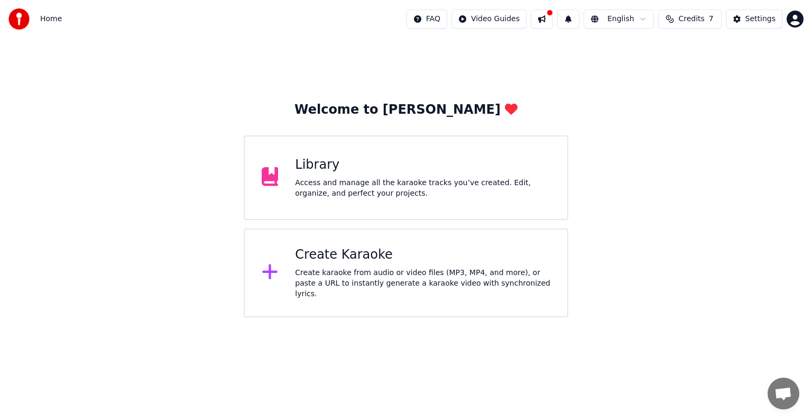
click at [689, 16] on span "Credits" at bounding box center [691, 19] width 26 height 11
